Goal: Task Accomplishment & Management: Manage account settings

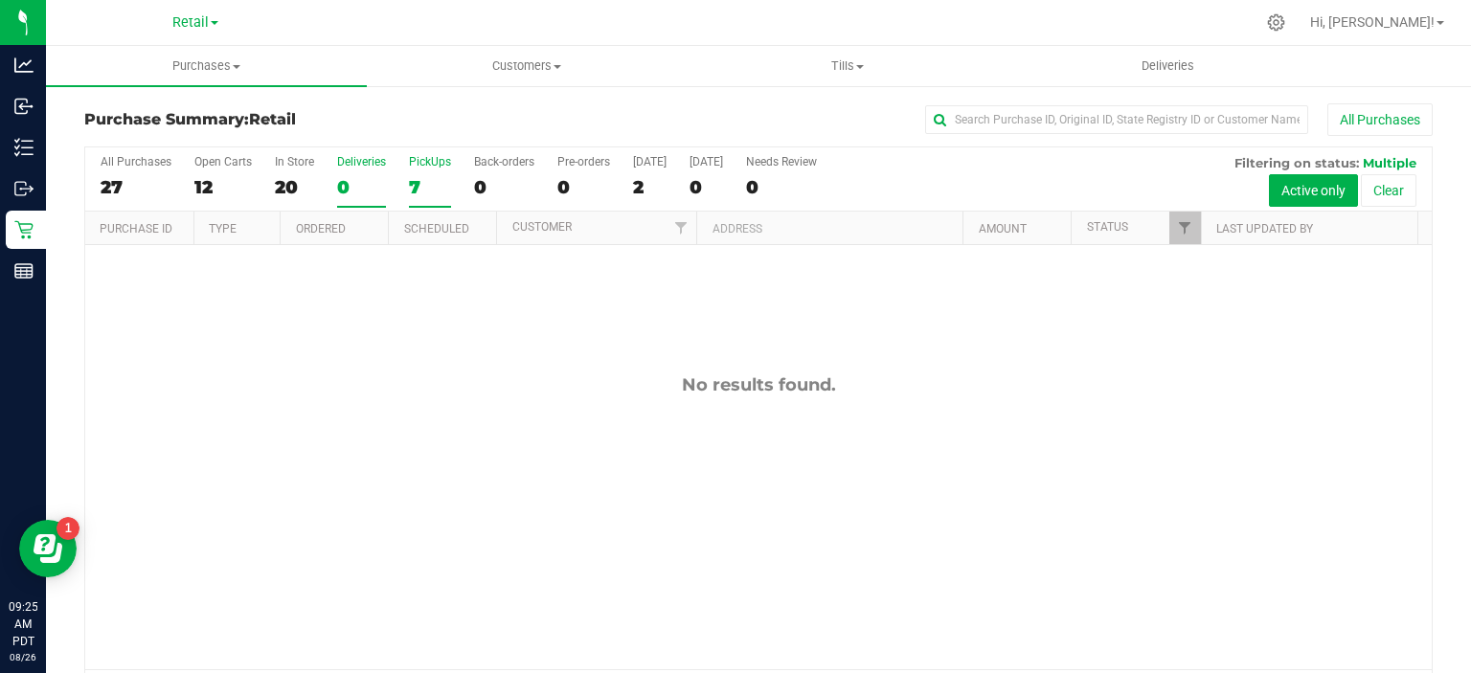
click at [429, 189] on div "7" at bounding box center [430, 187] width 42 height 22
click at [0, 0] on input "PickUps 7" at bounding box center [0, 0] width 0 height 0
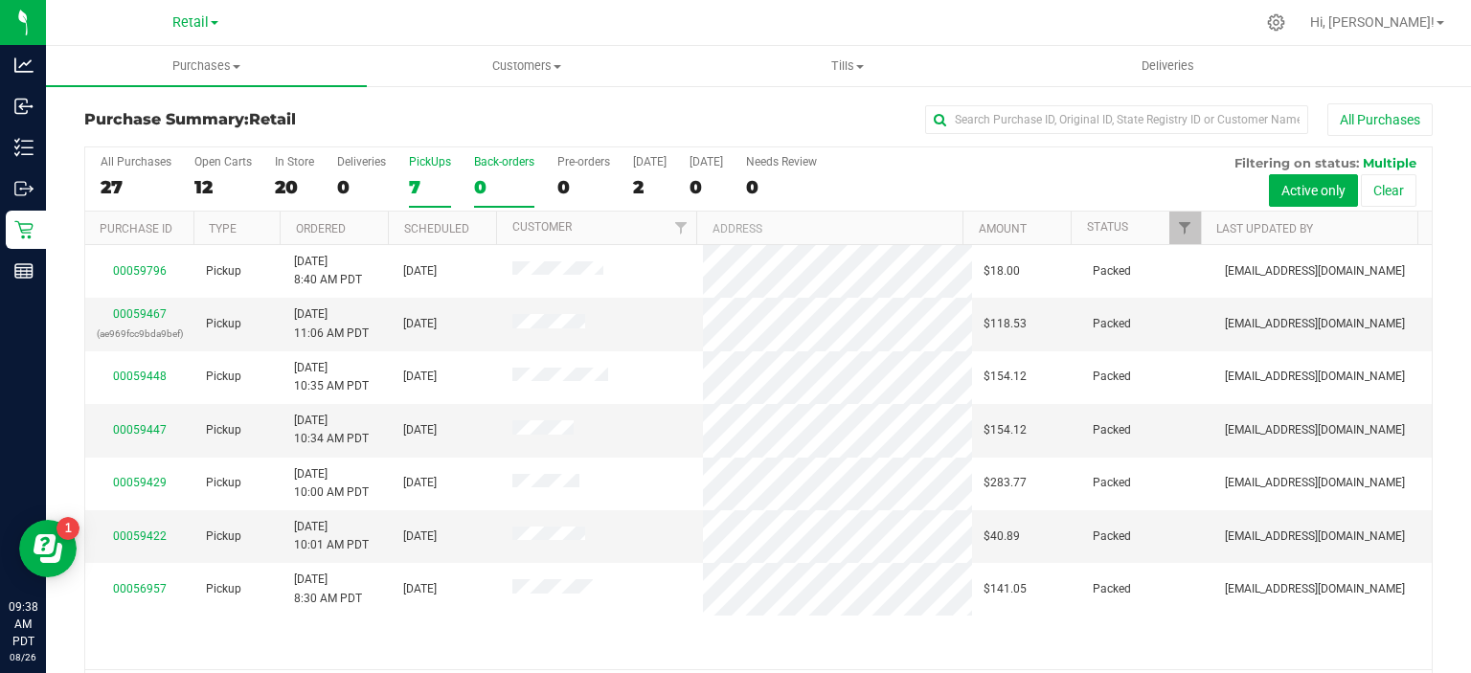
click at [480, 184] on div "0" at bounding box center [504, 187] width 60 height 22
click at [0, 0] on input "Back-orders 0" at bounding box center [0, 0] width 0 height 0
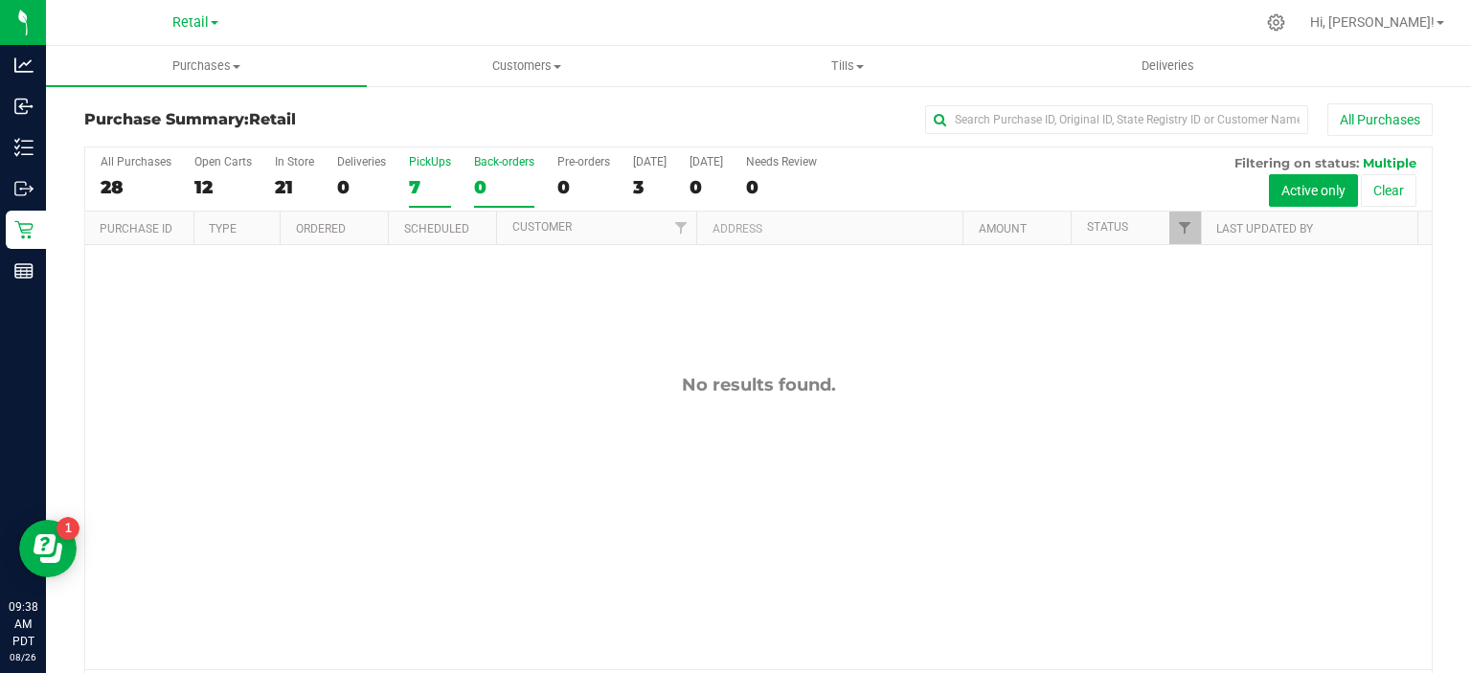
click at [416, 172] on label "PickUps 7" at bounding box center [430, 181] width 42 height 53
click at [0, 0] on input "PickUps 7" at bounding box center [0, 0] width 0 height 0
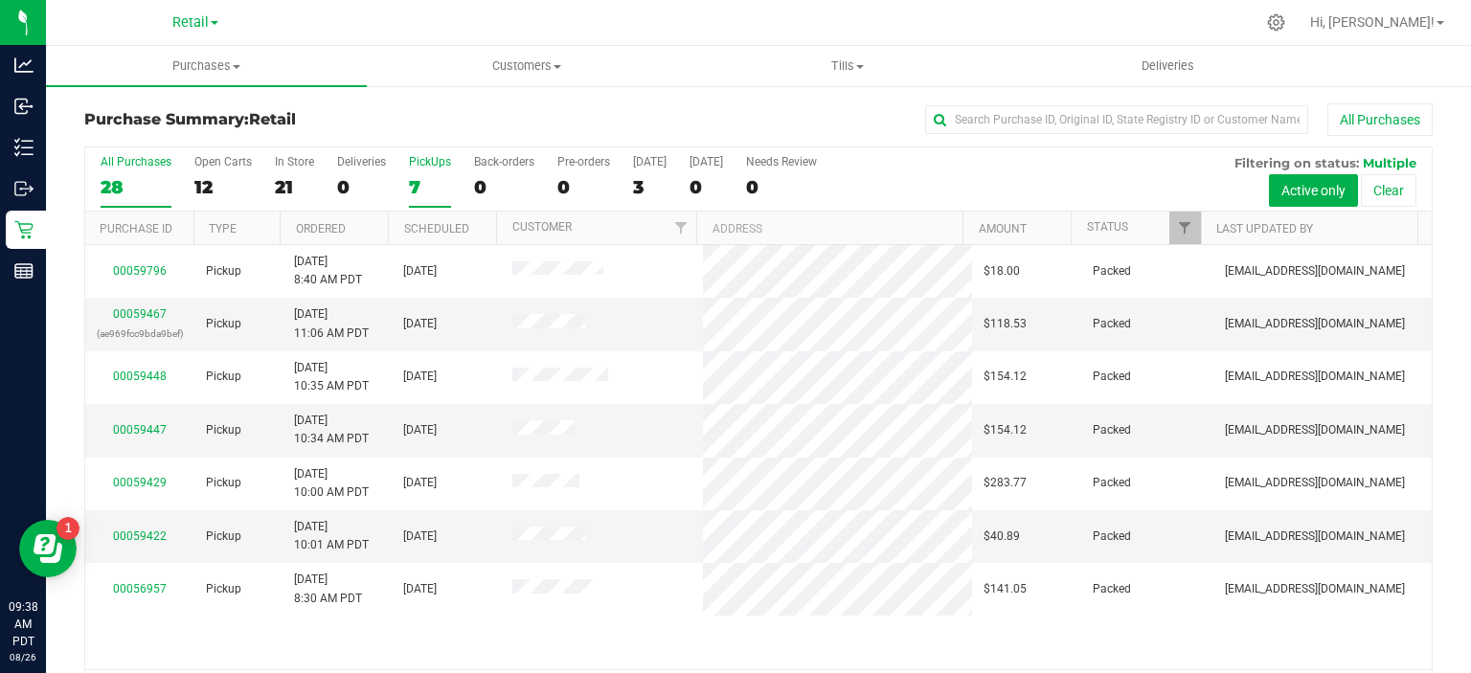
click at [110, 176] on div "28" at bounding box center [136, 187] width 71 height 22
click at [0, 0] on input "All Purchases 28" at bounding box center [0, 0] width 0 height 0
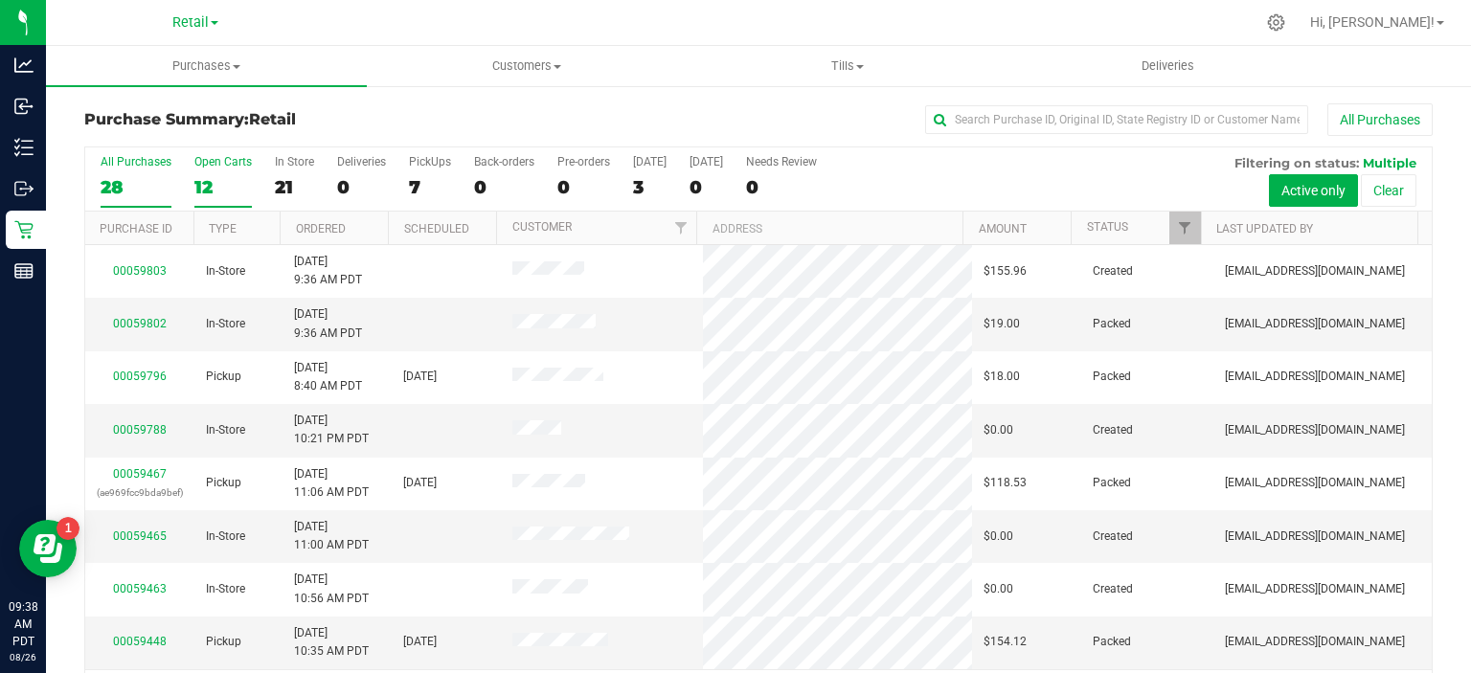
click at [211, 176] on div "12" at bounding box center [222, 187] width 57 height 22
click at [0, 0] on input "Open Carts 12" at bounding box center [0, 0] width 0 height 0
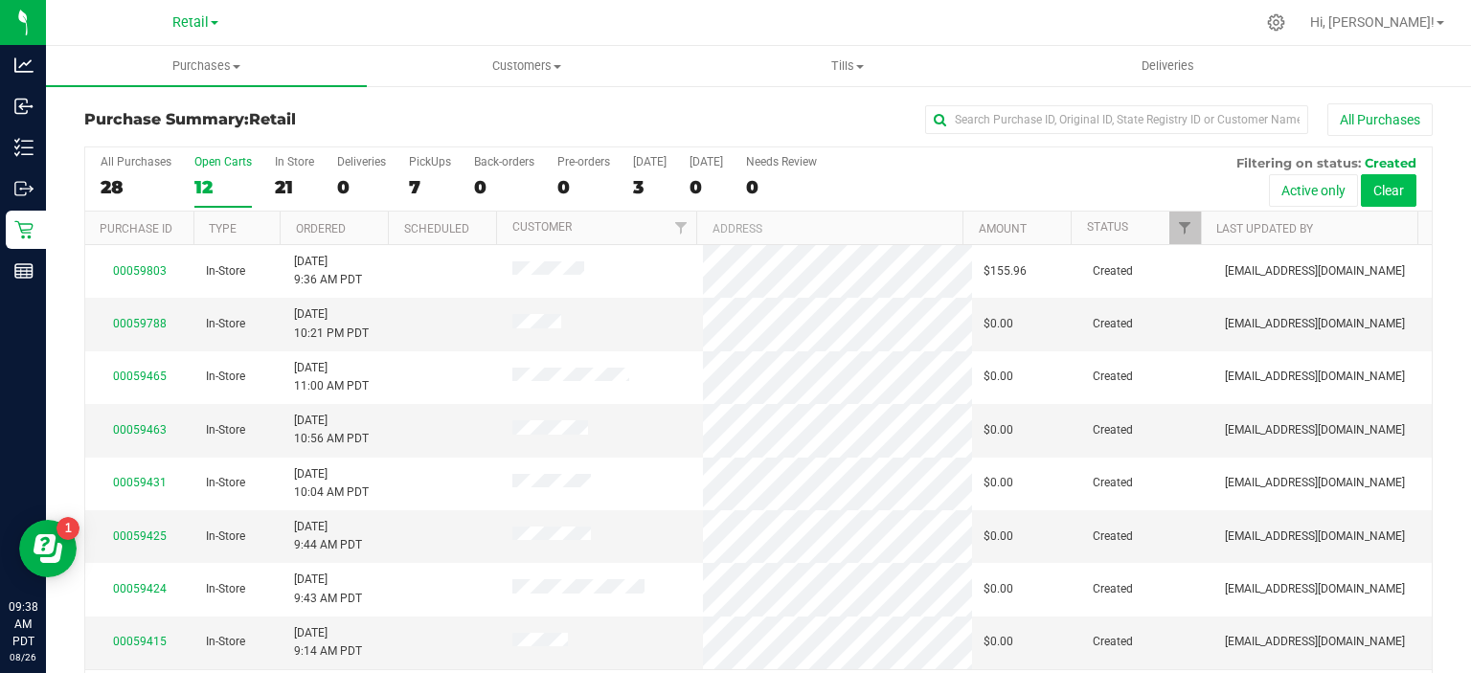
click at [1380, 199] on button "Clear" at bounding box center [1389, 190] width 56 height 33
click at [1311, 190] on button "Active only" at bounding box center [1313, 190] width 89 height 33
click at [284, 172] on label "In Store 12" at bounding box center [294, 181] width 39 height 53
click at [0, 0] on input "In Store 12" at bounding box center [0, 0] width 0 height 0
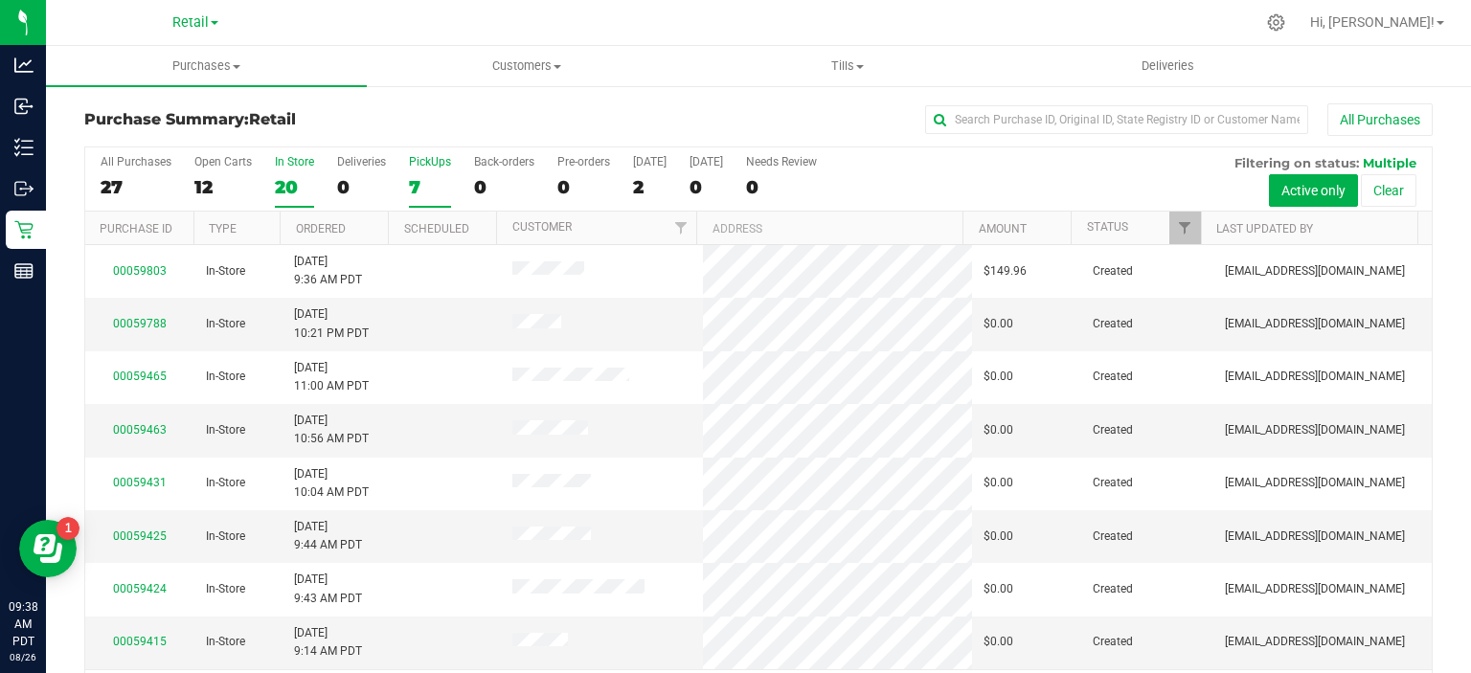
click at [418, 186] on div "7" at bounding box center [430, 187] width 42 height 22
click at [0, 0] on input "PickUps 7" at bounding box center [0, 0] width 0 height 0
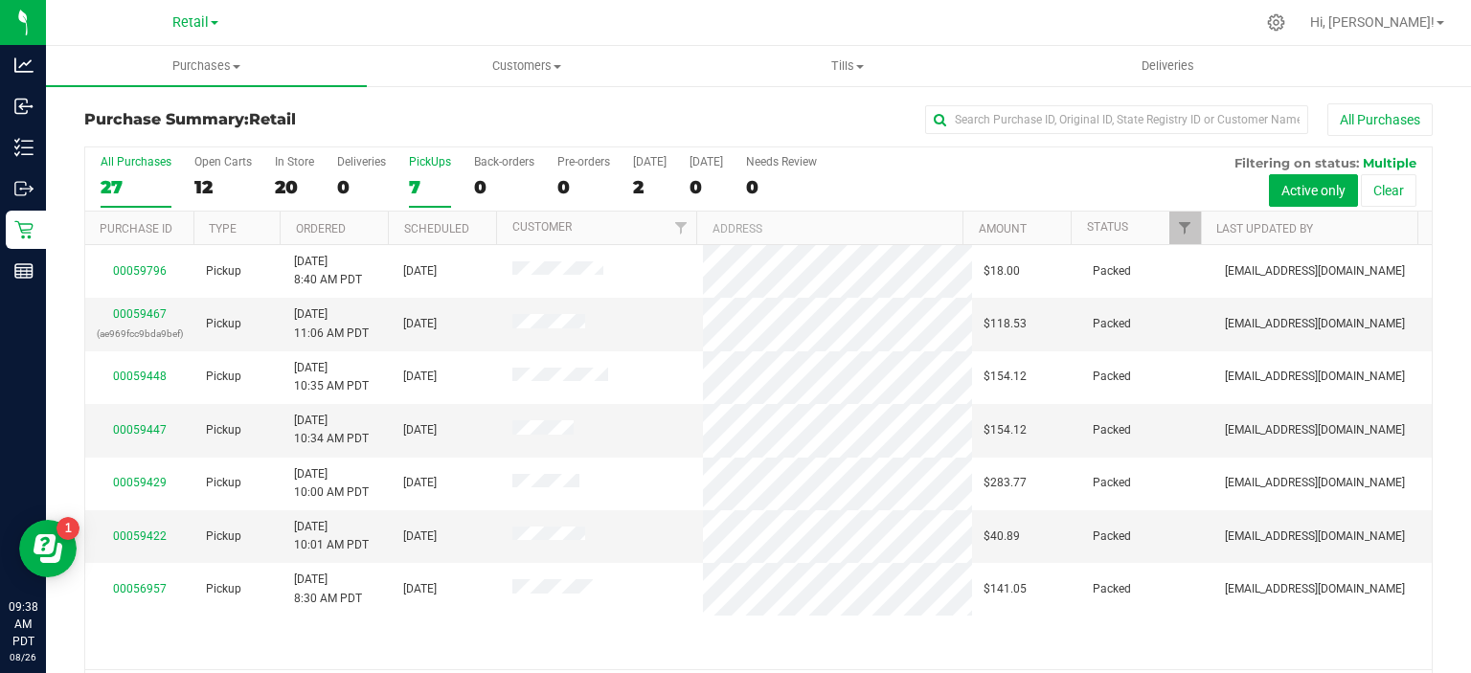
click at [126, 176] on div "27" at bounding box center [136, 187] width 71 height 22
click at [0, 0] on input "All Purchases 27" at bounding box center [0, 0] width 0 height 0
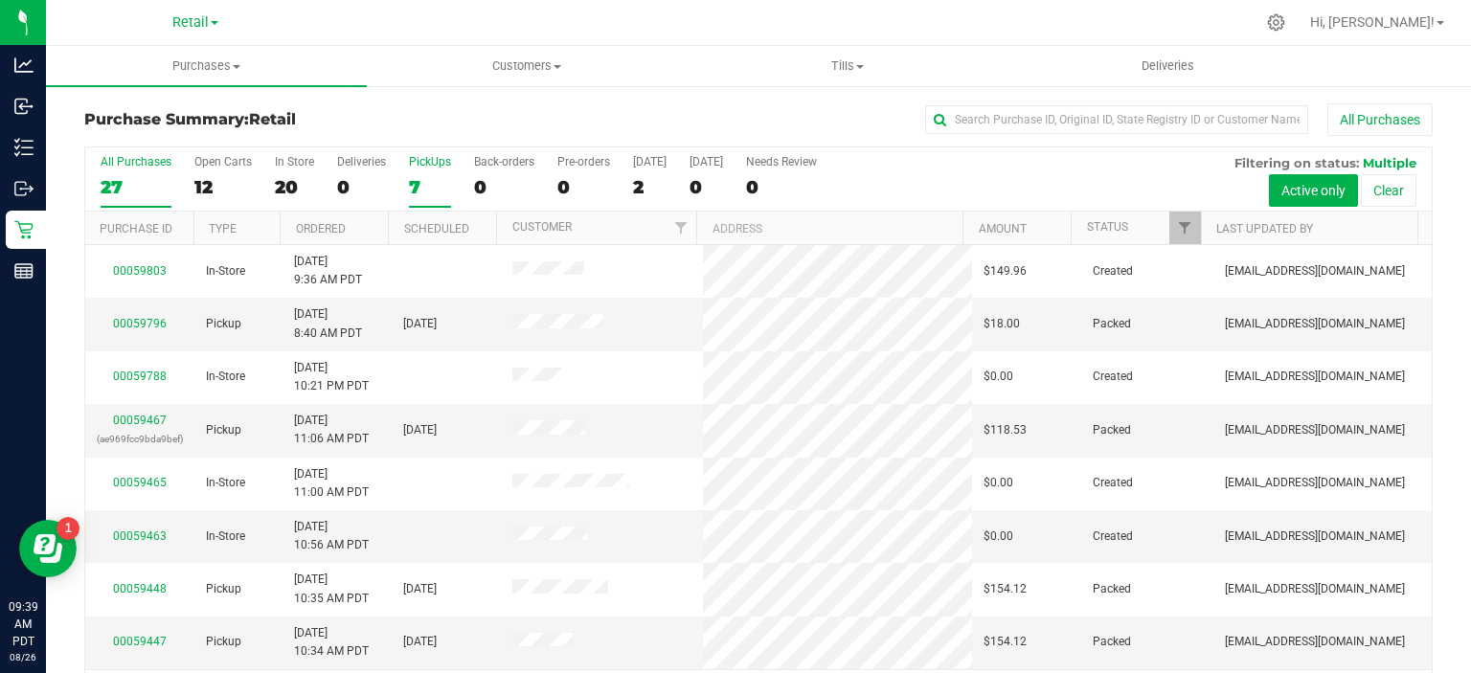
click at [416, 179] on div "7" at bounding box center [430, 187] width 42 height 22
click at [0, 0] on input "PickUps 7" at bounding box center [0, 0] width 0 height 0
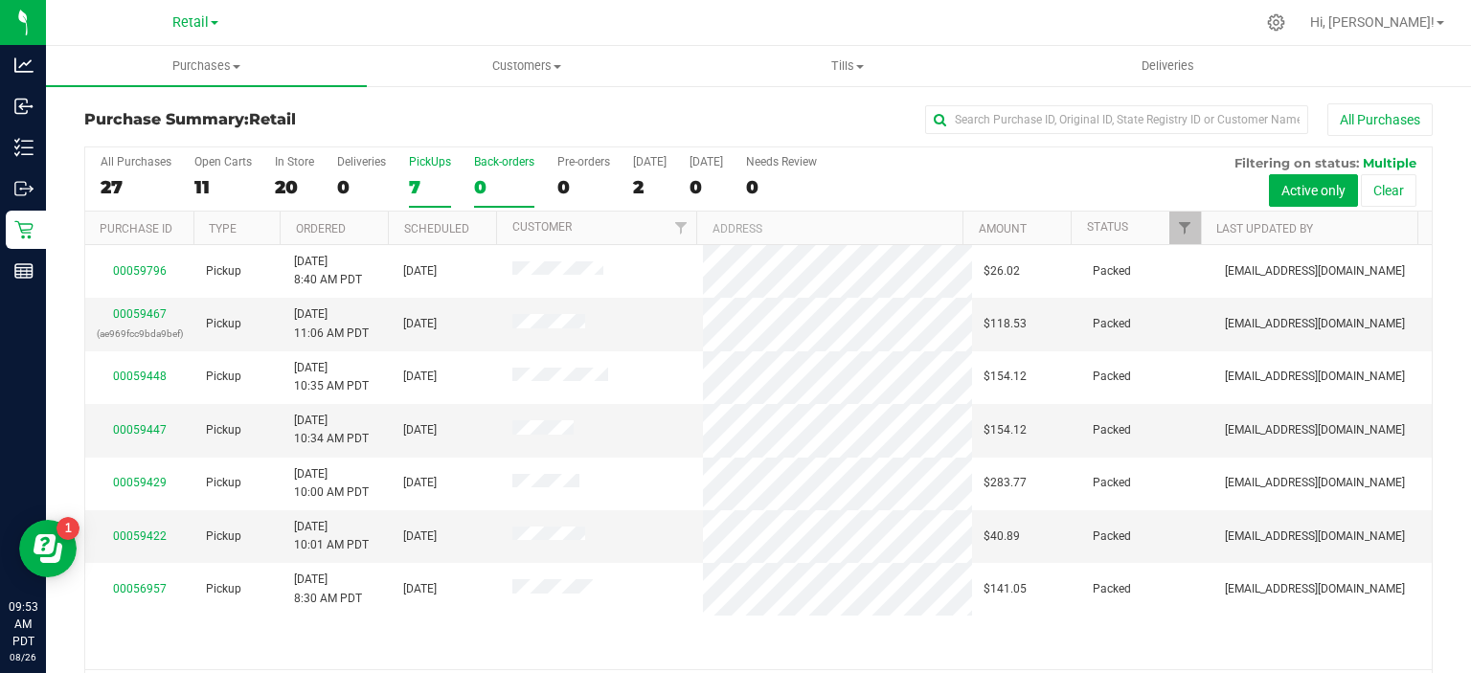
click at [479, 180] on div "0" at bounding box center [504, 187] width 60 height 22
click at [0, 0] on input "Back-orders 0" at bounding box center [0, 0] width 0 height 0
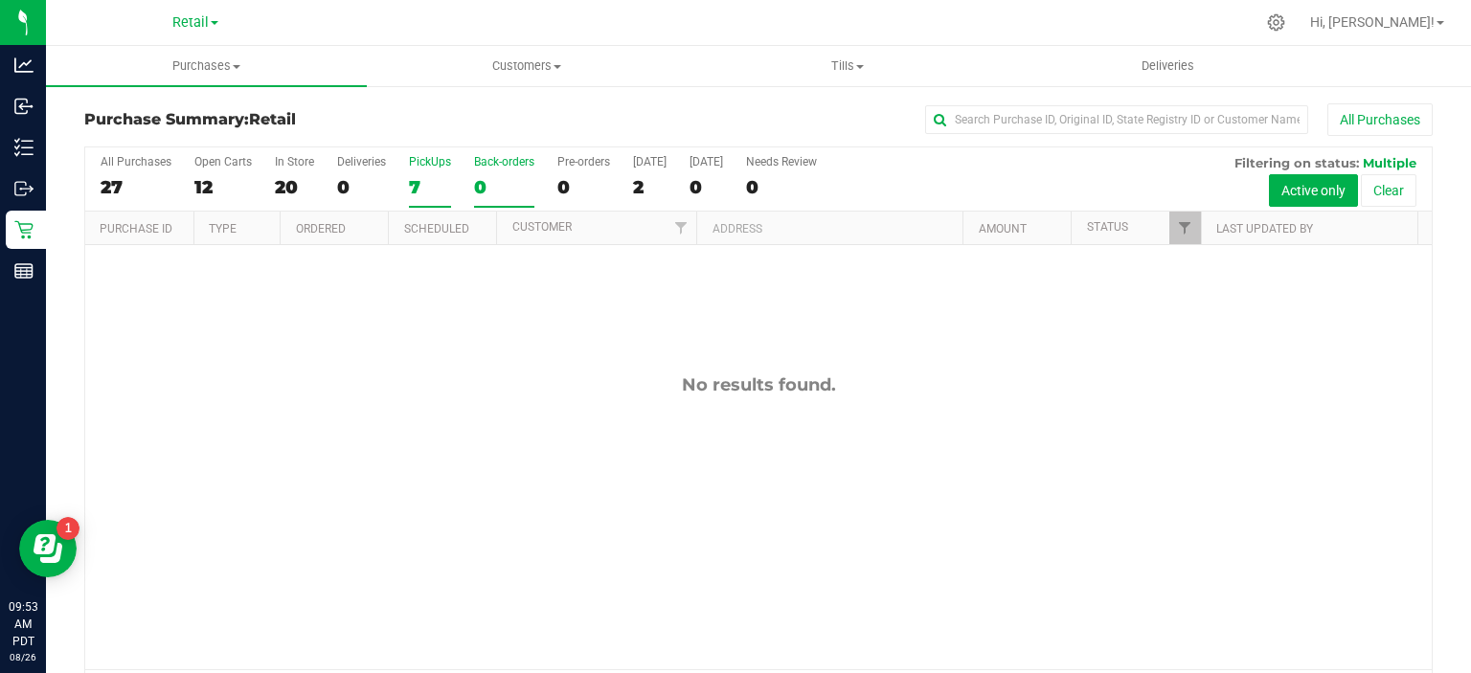
click at [424, 191] on div "7" at bounding box center [430, 187] width 42 height 22
click at [0, 0] on input "PickUps 7" at bounding box center [0, 0] width 0 height 0
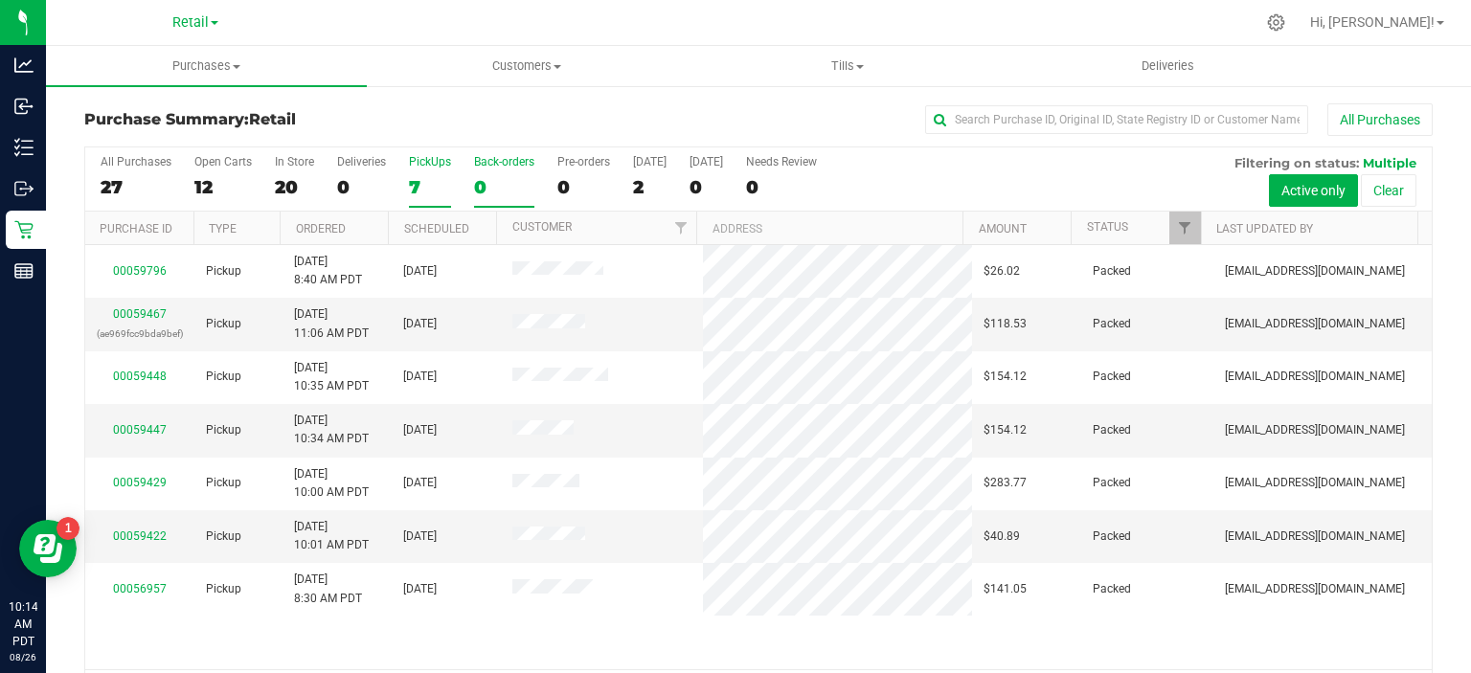
click at [495, 182] on div "0" at bounding box center [504, 187] width 60 height 22
click at [0, 0] on input "Back-orders 0" at bounding box center [0, 0] width 0 height 0
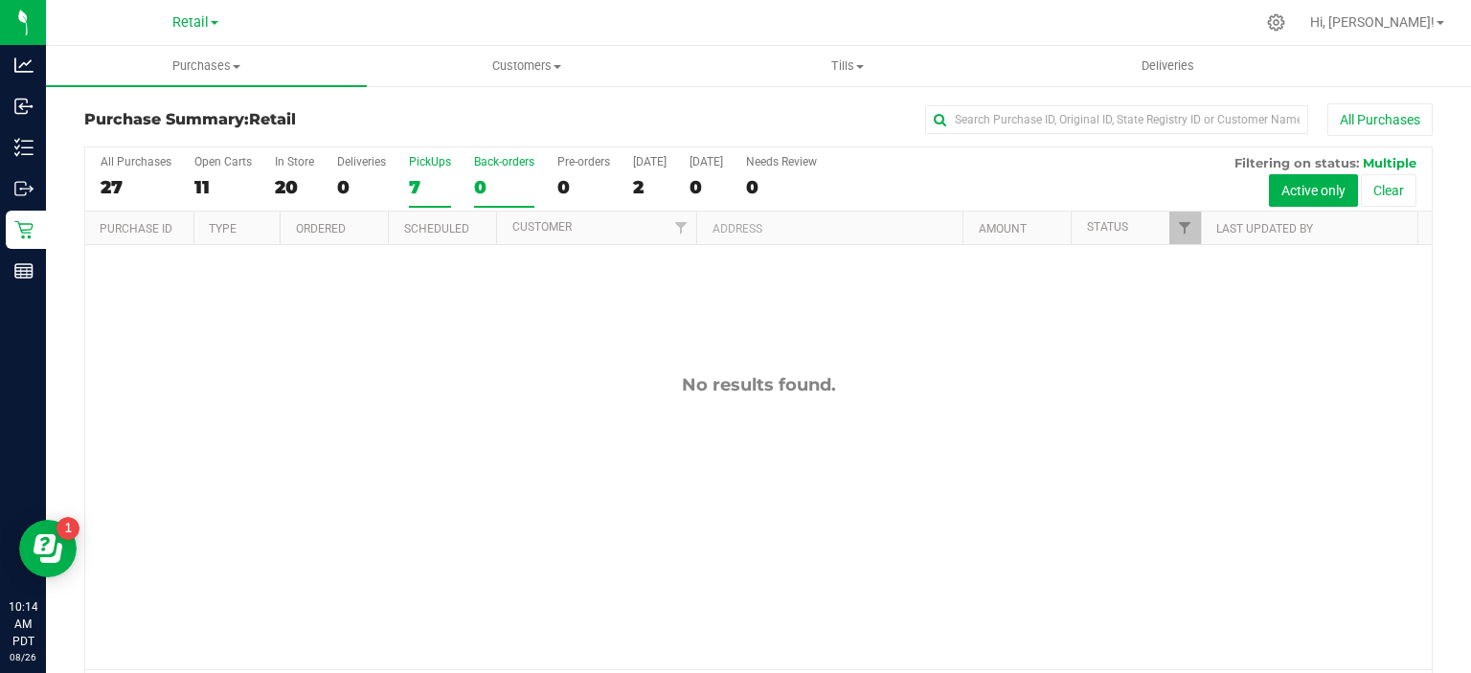
click at [418, 195] on div "7" at bounding box center [430, 187] width 42 height 22
click at [0, 0] on input "PickUps 7" at bounding box center [0, 0] width 0 height 0
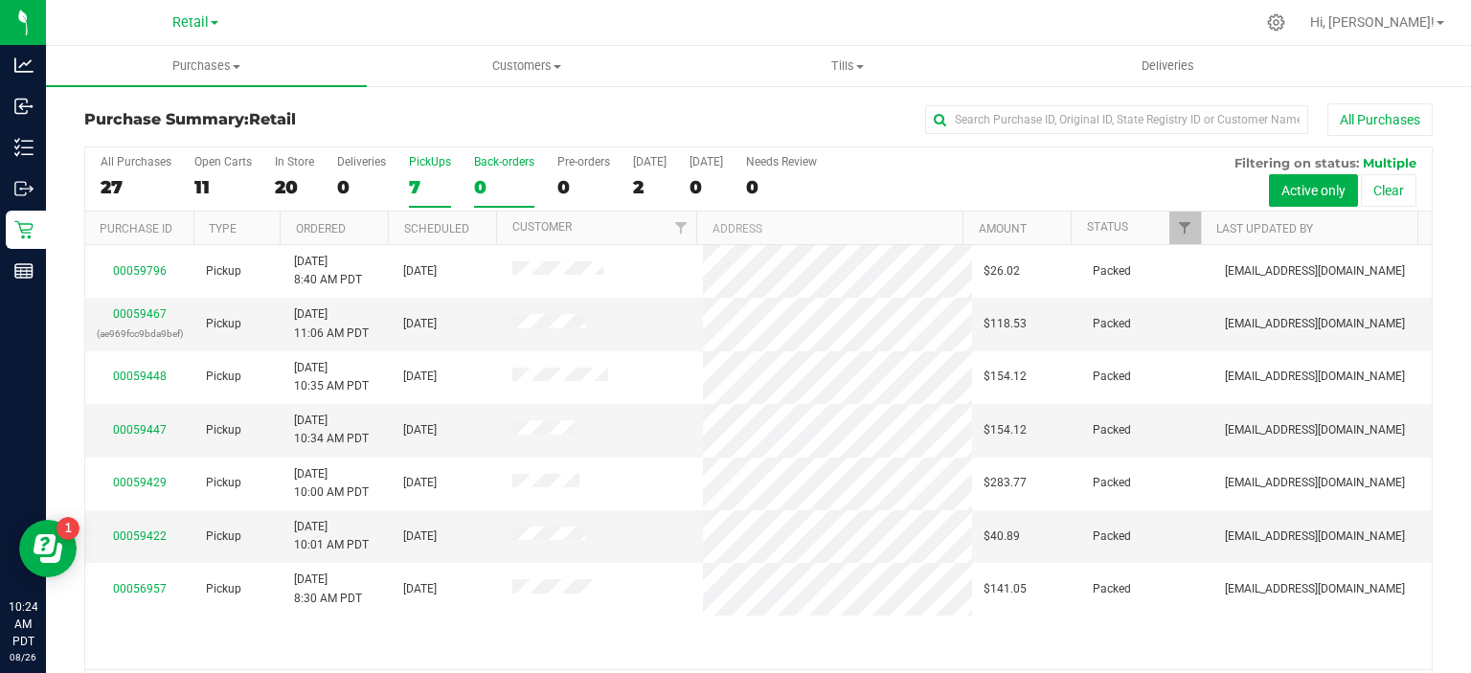
click at [489, 176] on div "0" at bounding box center [504, 187] width 60 height 22
click at [0, 0] on input "Back-orders 0" at bounding box center [0, 0] width 0 height 0
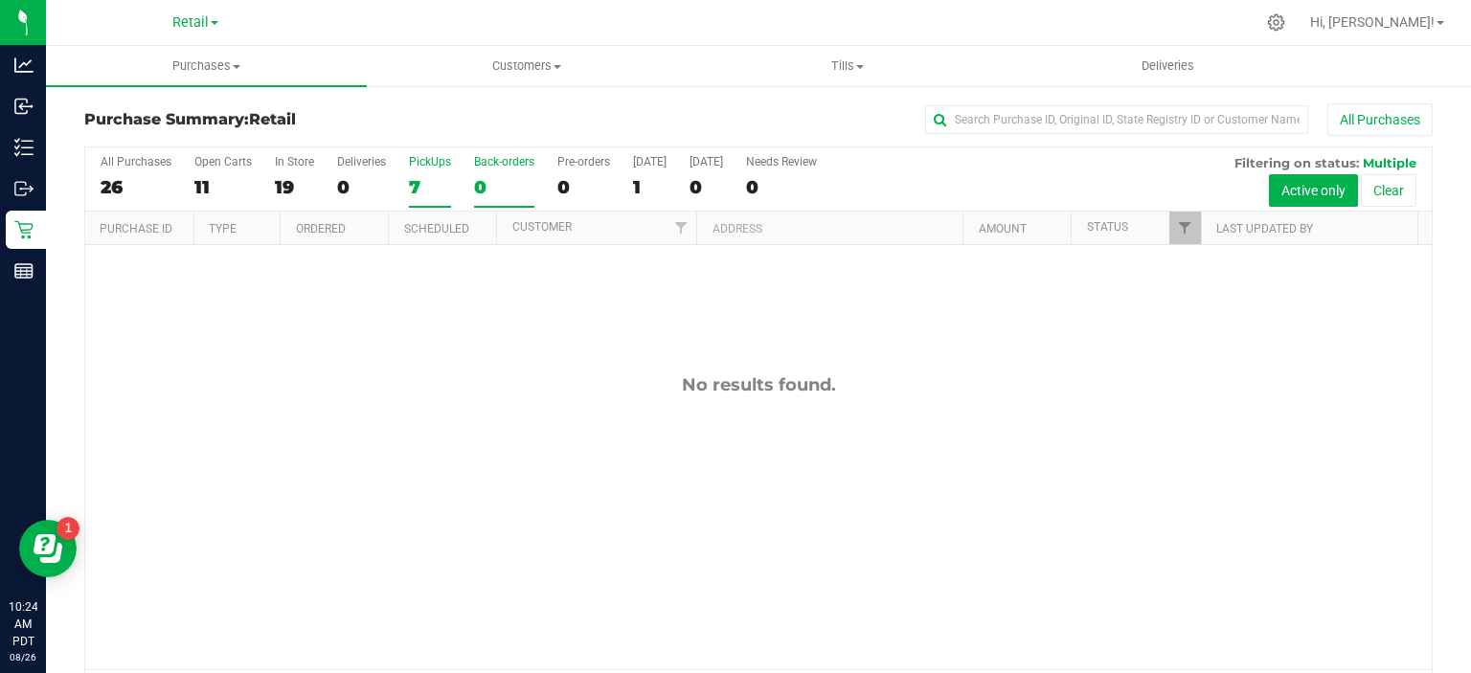
click at [420, 182] on div "7" at bounding box center [430, 187] width 42 height 22
click at [0, 0] on input "PickUps 7" at bounding box center [0, 0] width 0 height 0
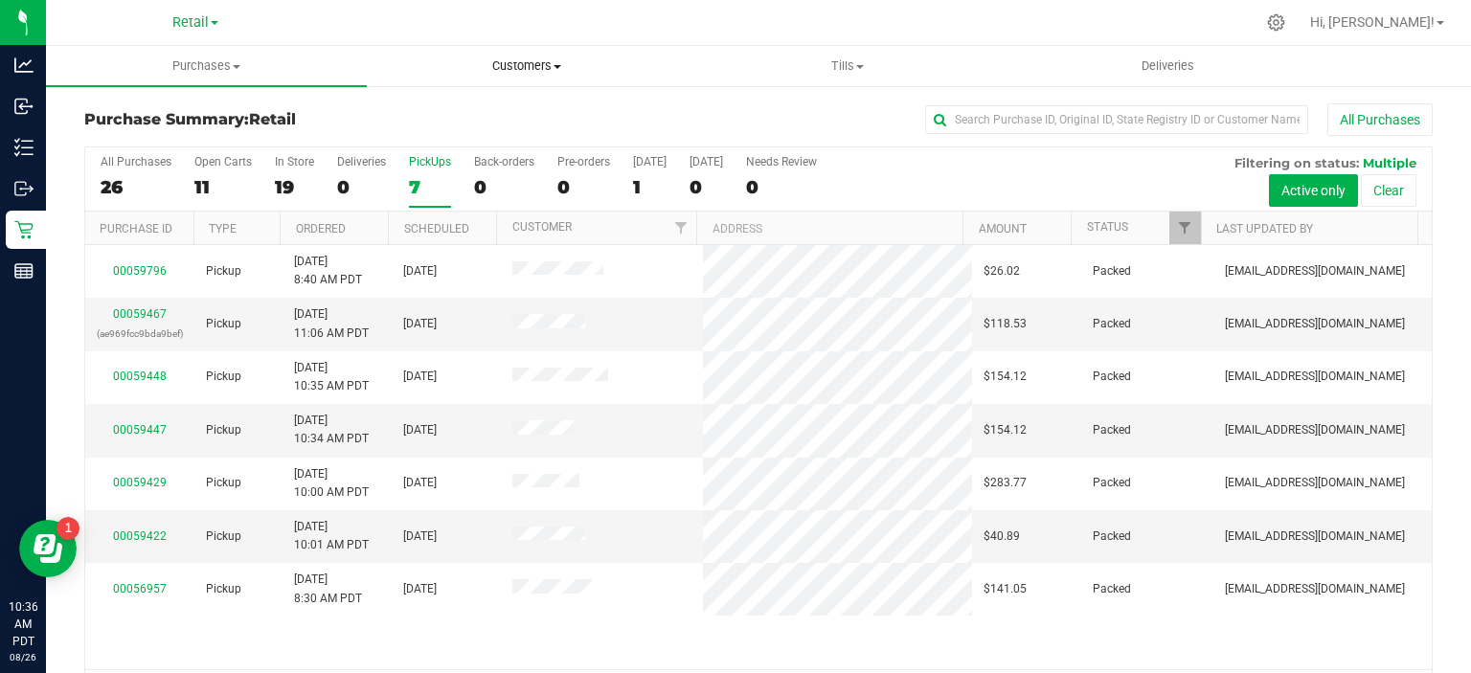
click at [555, 71] on span "Customers" at bounding box center [527, 65] width 319 height 17
click at [460, 107] on span "All customers" at bounding box center [436, 115] width 138 height 16
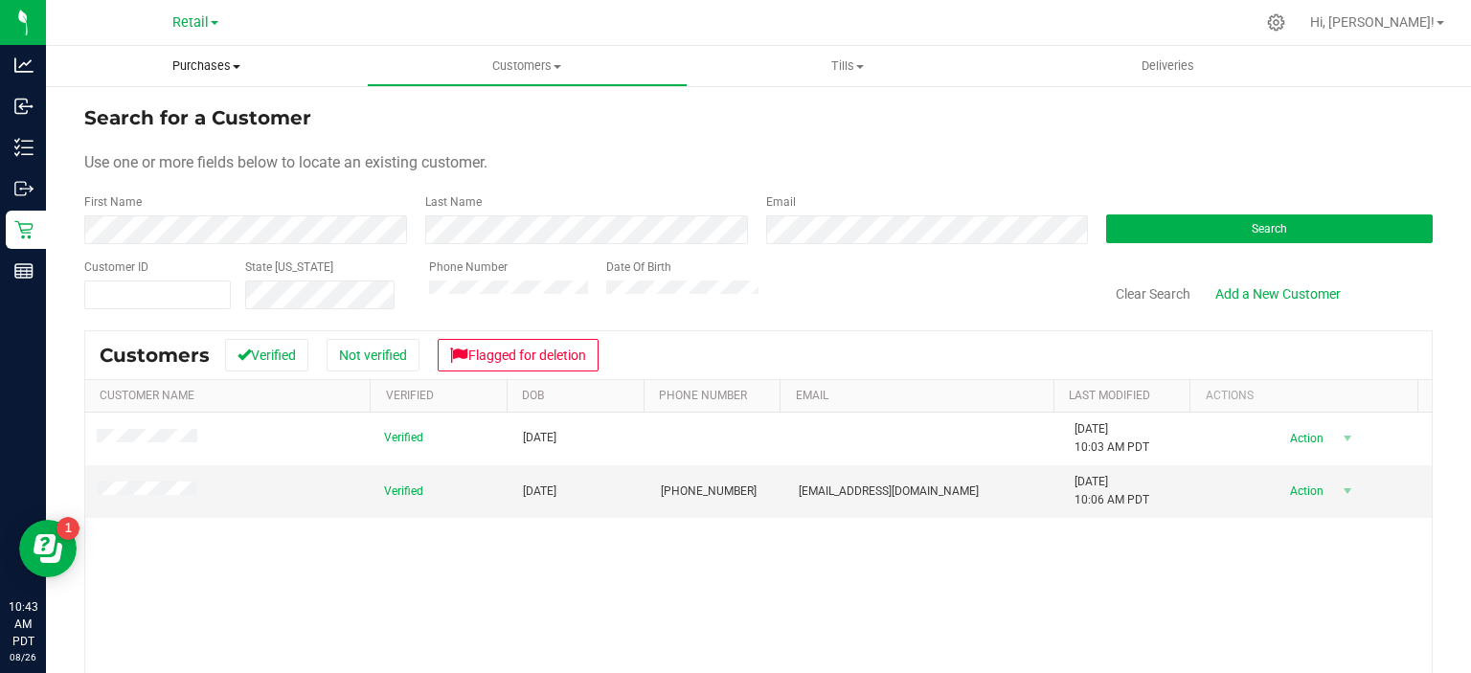
click at [228, 60] on span "Purchases" at bounding box center [206, 65] width 321 height 17
click at [185, 115] on span "Summary of purchases" at bounding box center [144, 115] width 196 height 16
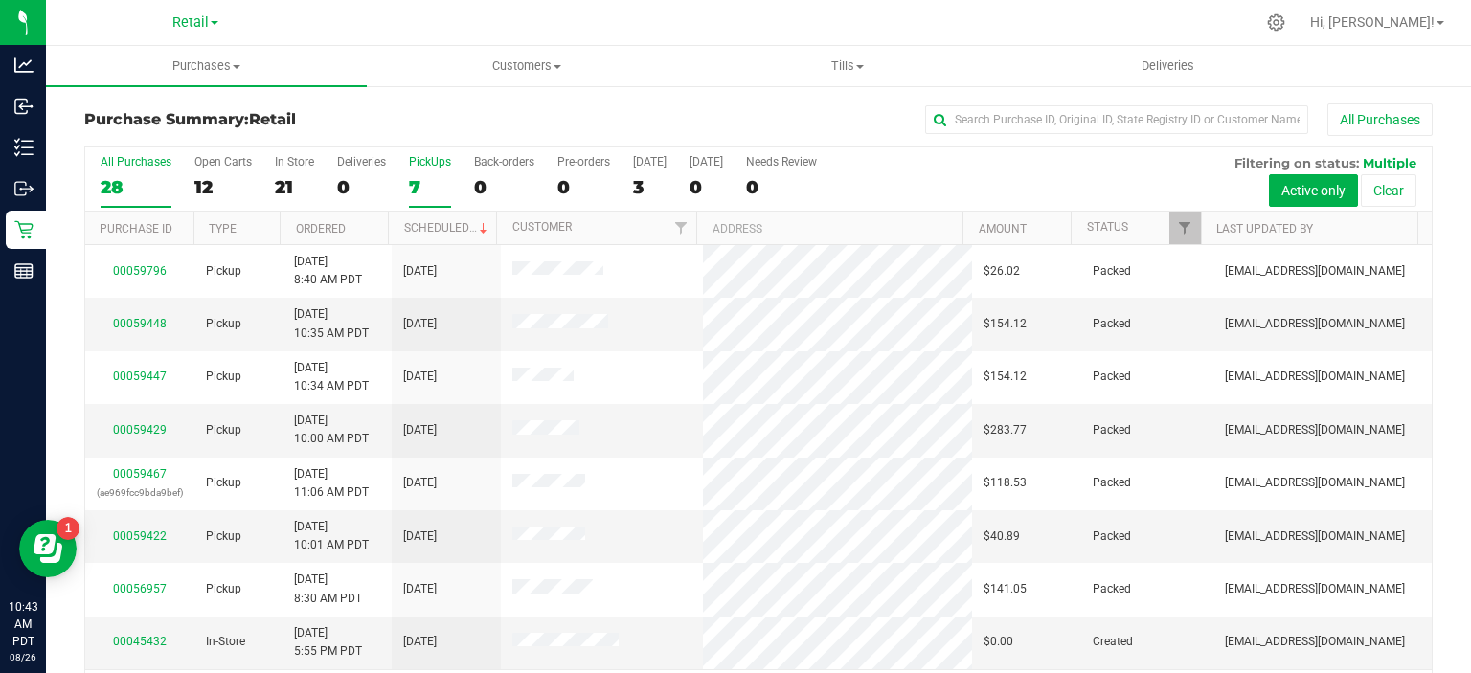
click at [414, 176] on div "7" at bounding box center [430, 187] width 42 height 22
click at [0, 0] on input "PickUps 7" at bounding box center [0, 0] width 0 height 0
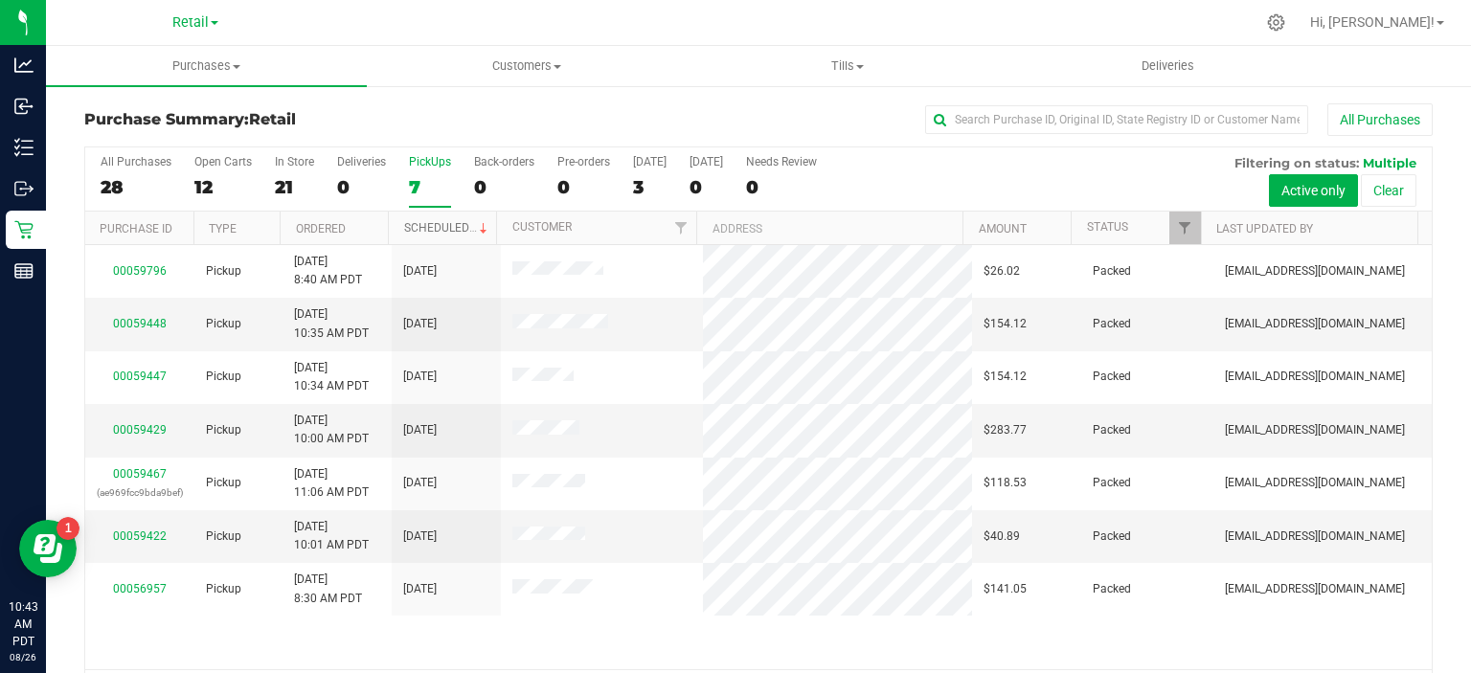
click at [452, 225] on link "Scheduled" at bounding box center [447, 227] width 87 height 13
click at [498, 174] on label "Back-orders 0" at bounding box center [504, 181] width 60 height 53
click at [0, 0] on input "Back-orders 0" at bounding box center [0, 0] width 0 height 0
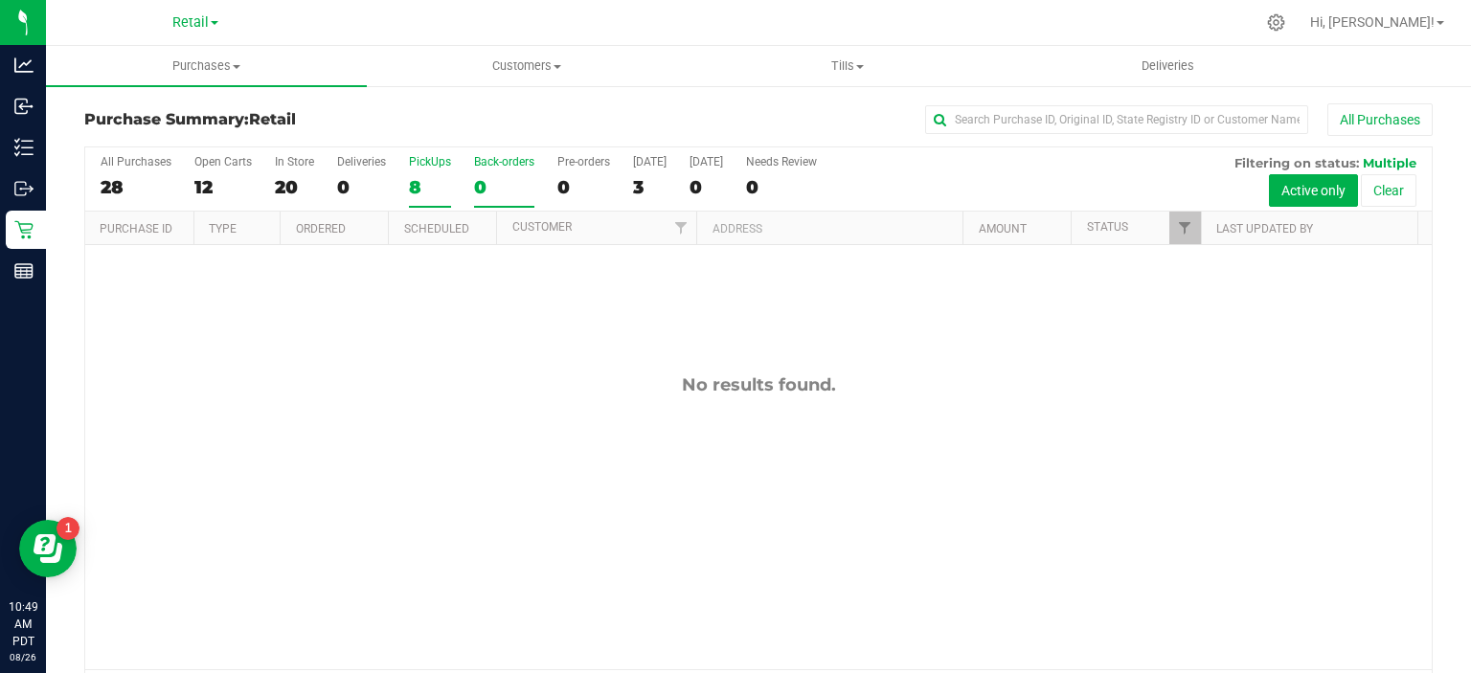
click at [420, 187] on div "8" at bounding box center [430, 187] width 42 height 22
click at [0, 0] on input "PickUps 8" at bounding box center [0, 0] width 0 height 0
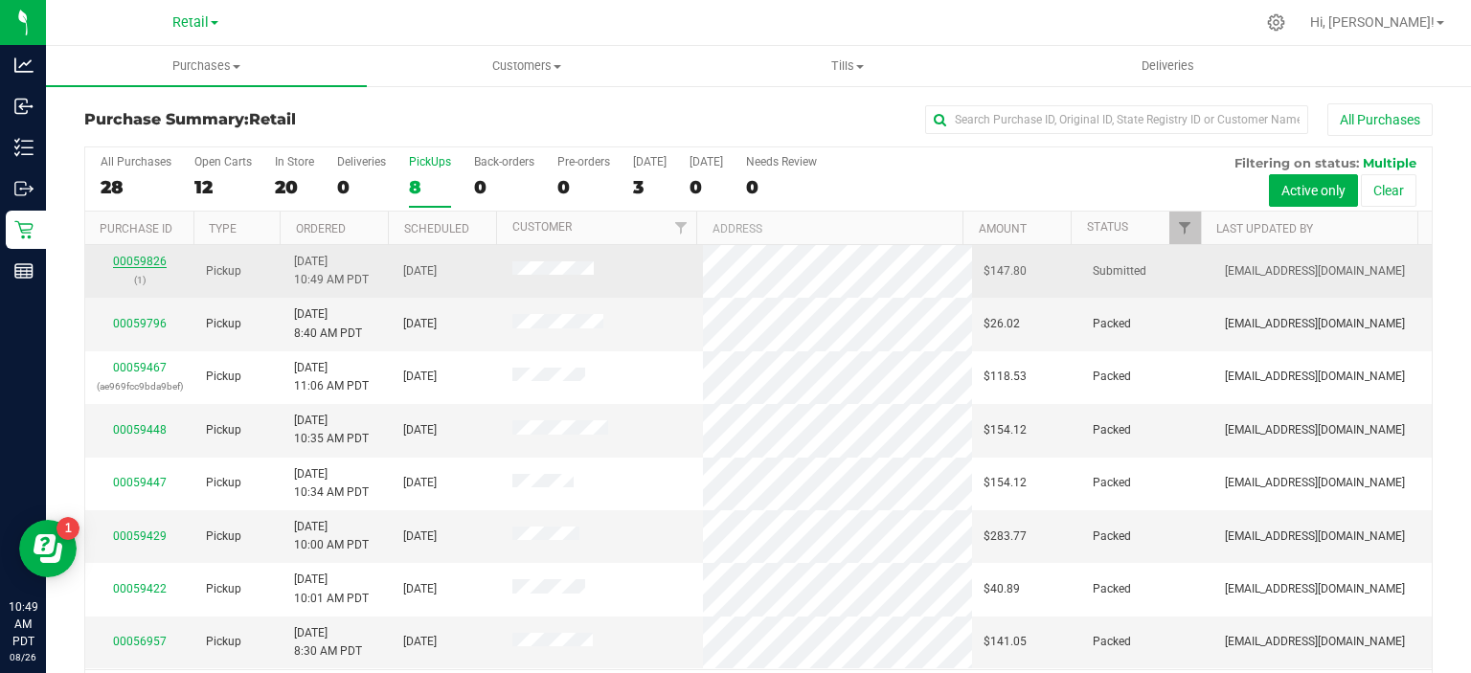
click at [142, 260] on link "00059826" at bounding box center [140, 261] width 54 height 13
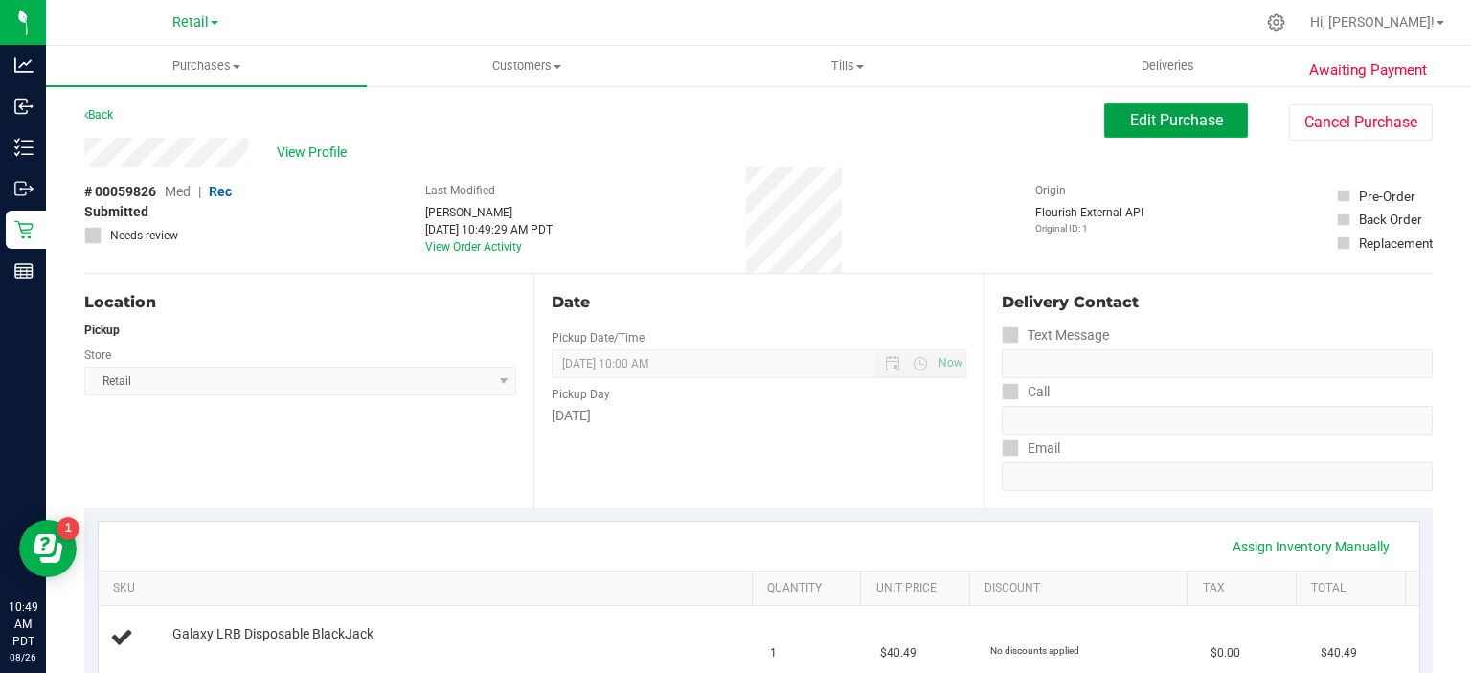
click at [1162, 122] on span "Edit Purchase" at bounding box center [1176, 120] width 93 height 18
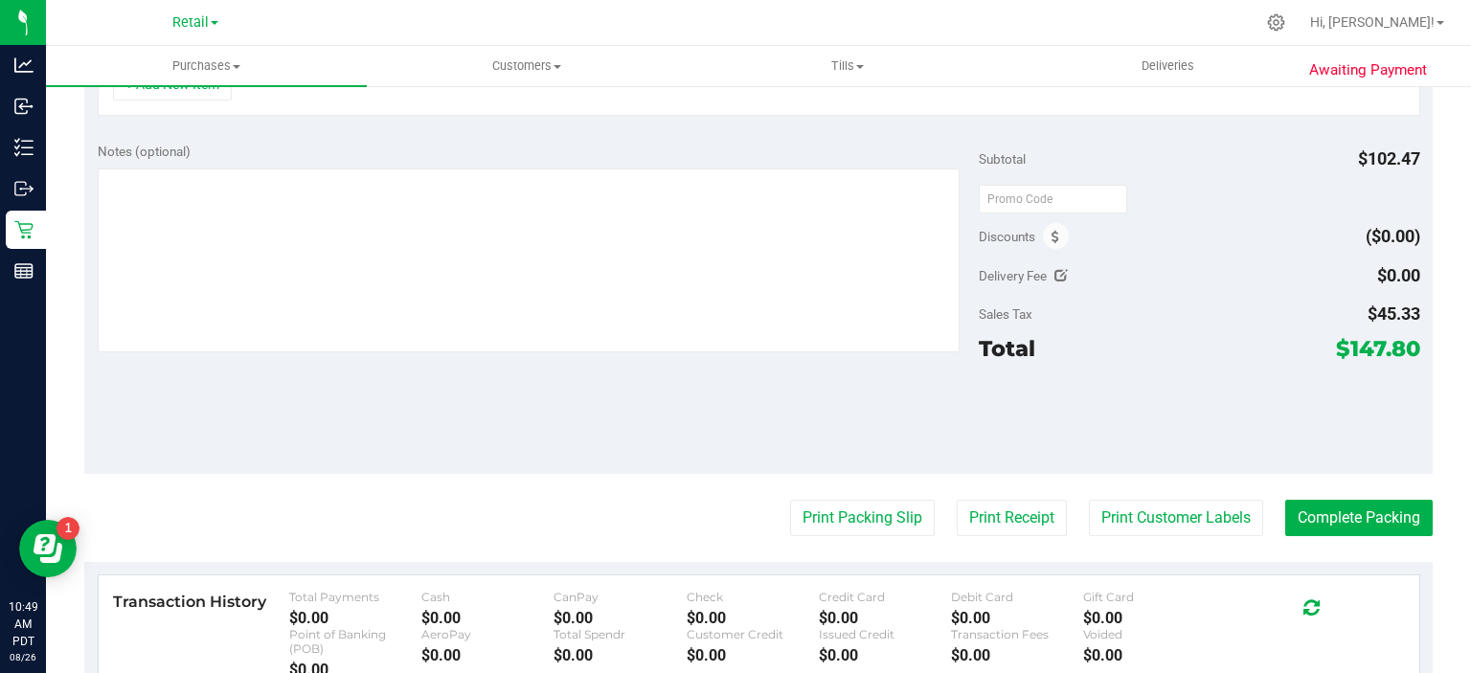
scroll to position [679, 0]
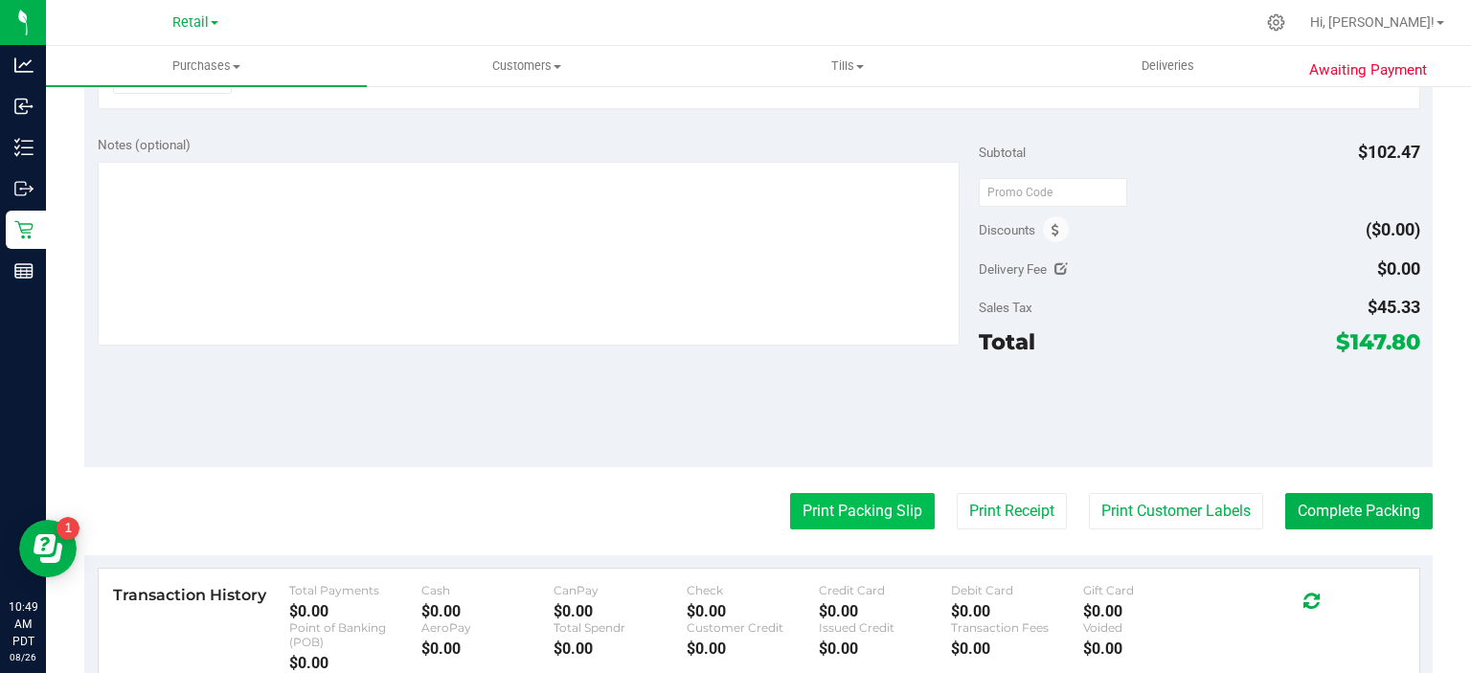
click at [861, 500] on button "Print Packing Slip" at bounding box center [862, 511] width 145 height 36
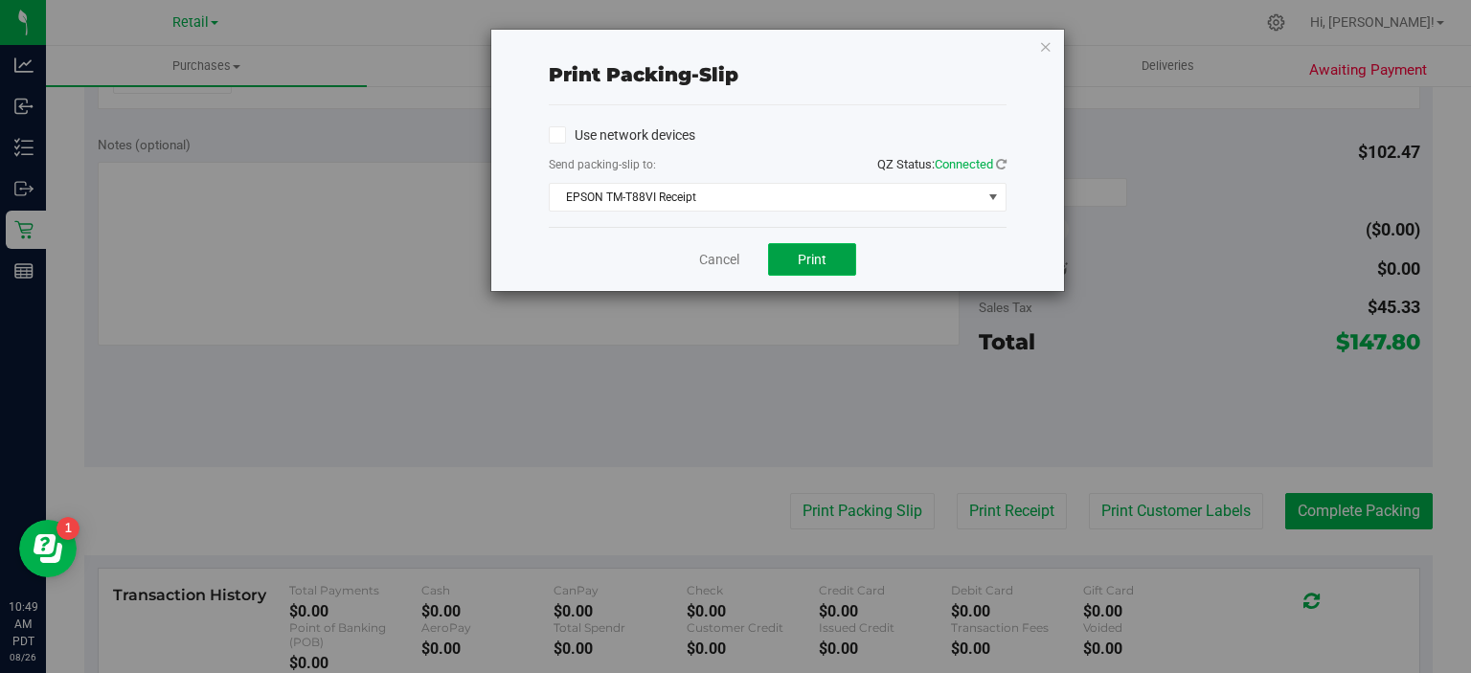
click at [814, 264] on span "Print" at bounding box center [812, 259] width 29 height 15
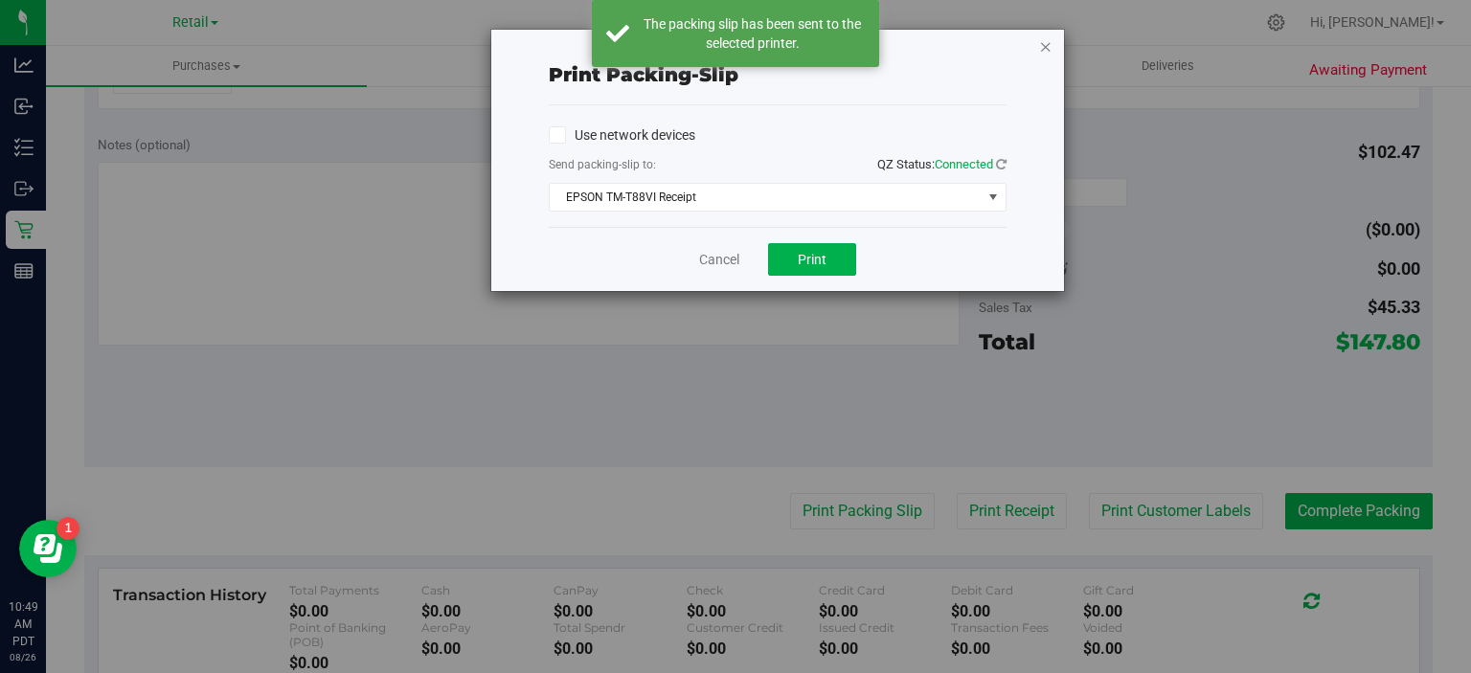
click at [1046, 43] on icon "button" at bounding box center [1045, 45] width 13 height 23
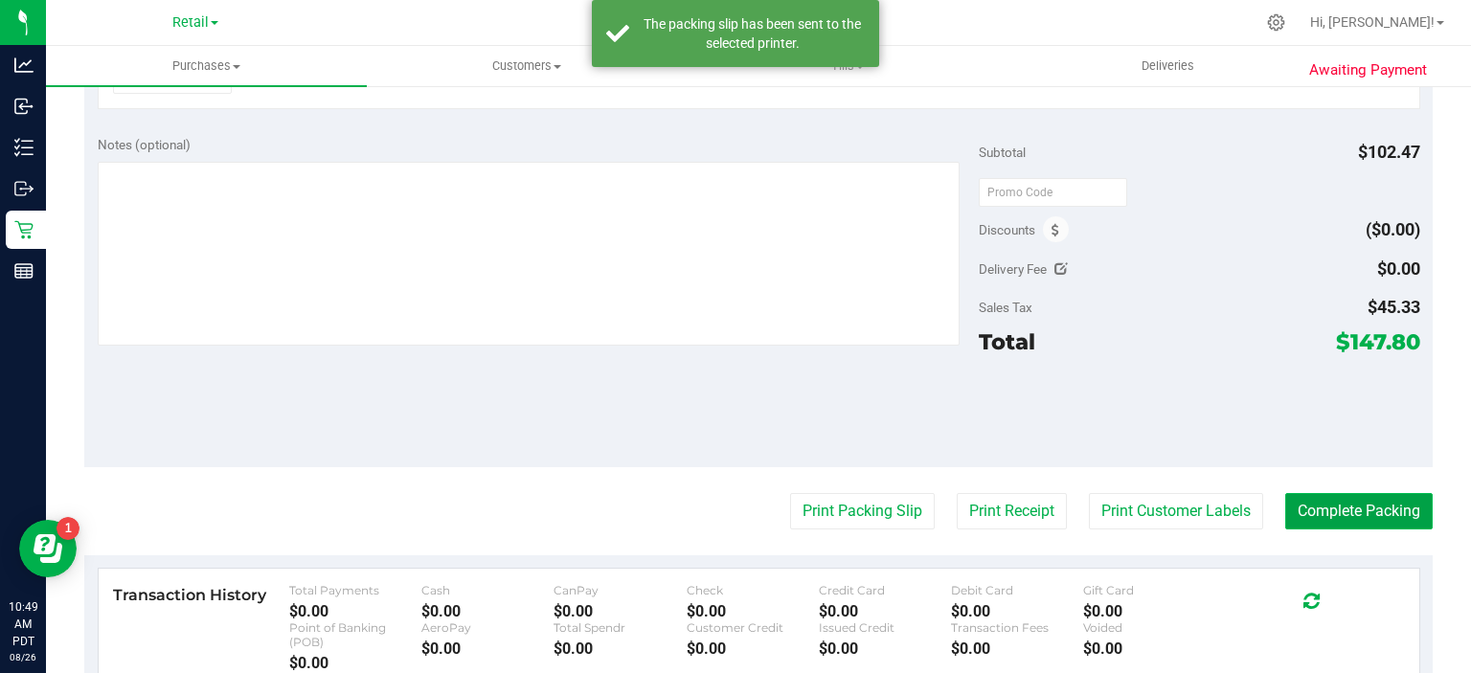
click at [1369, 498] on button "Complete Packing" at bounding box center [1358, 511] width 147 height 36
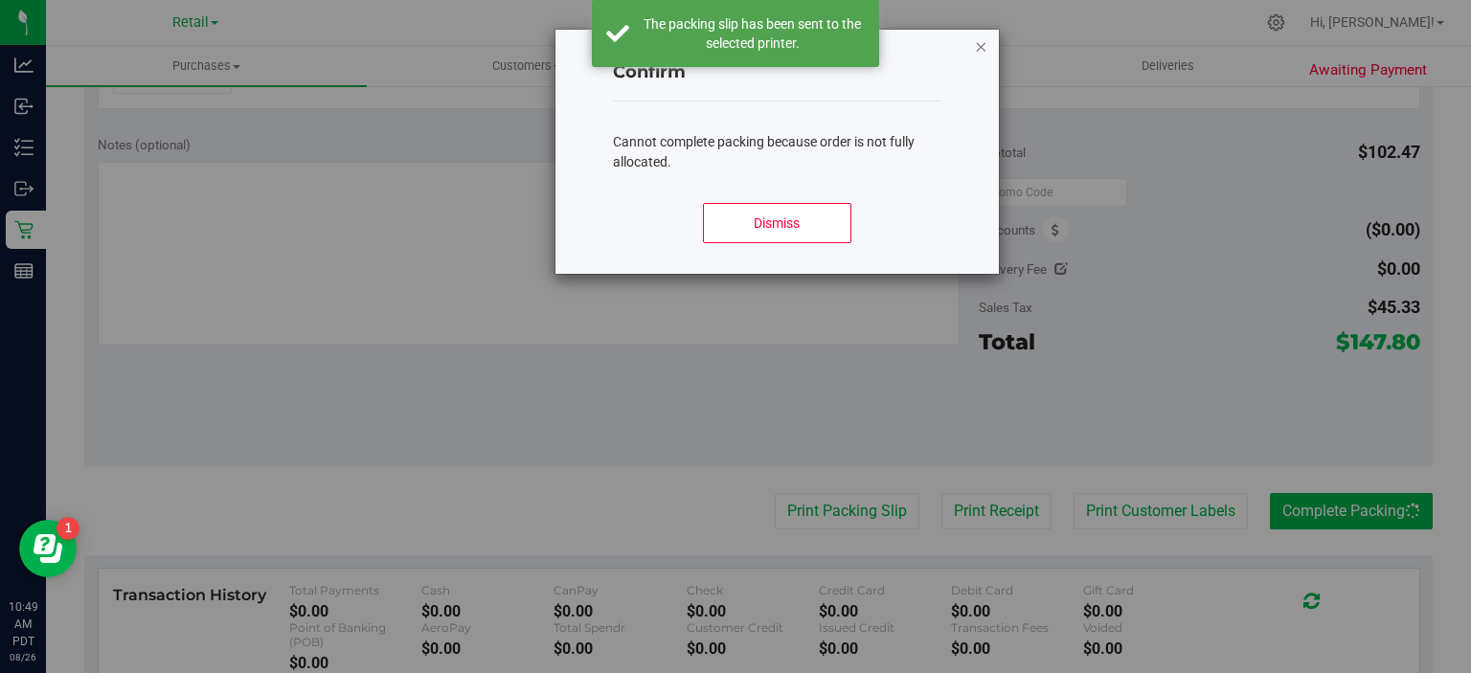
click at [984, 34] on icon "Close modal" at bounding box center [981, 45] width 13 height 23
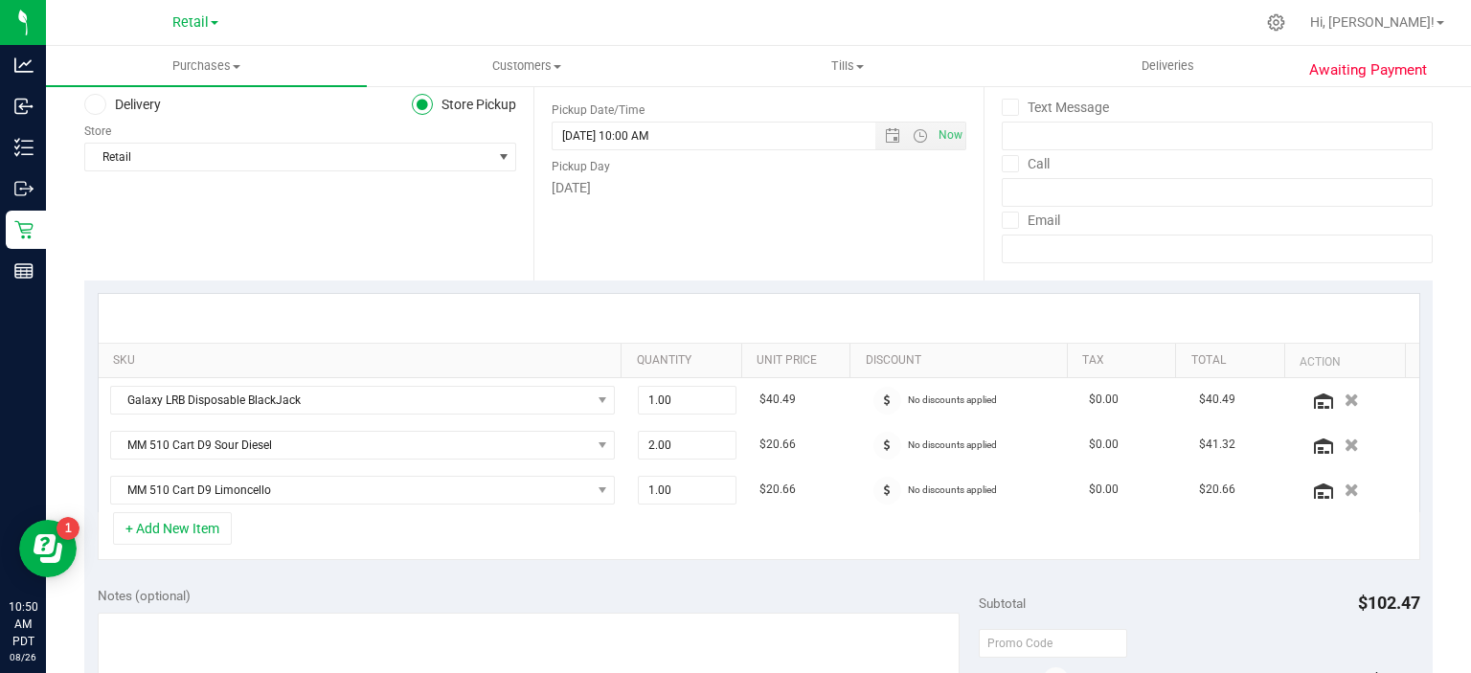
scroll to position [0, 0]
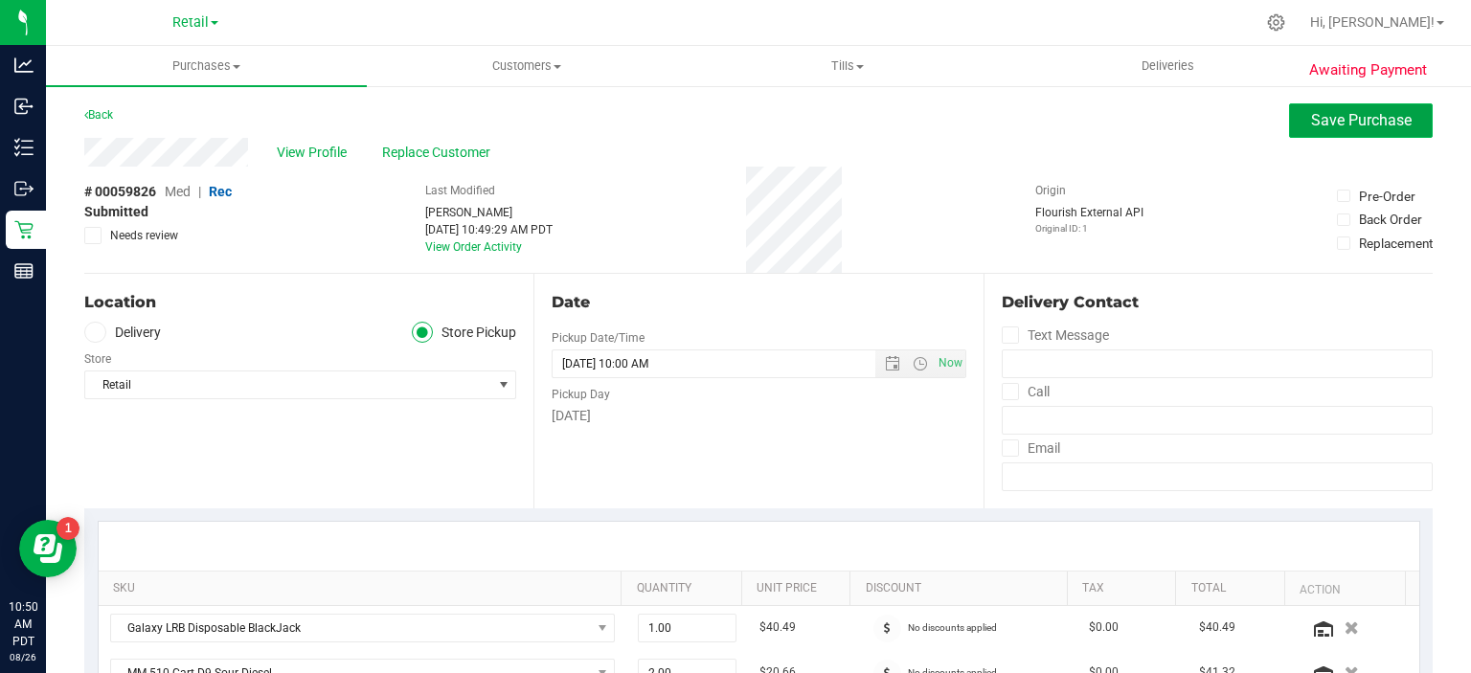
click at [1346, 120] on span "Save Purchase" at bounding box center [1361, 120] width 101 height 18
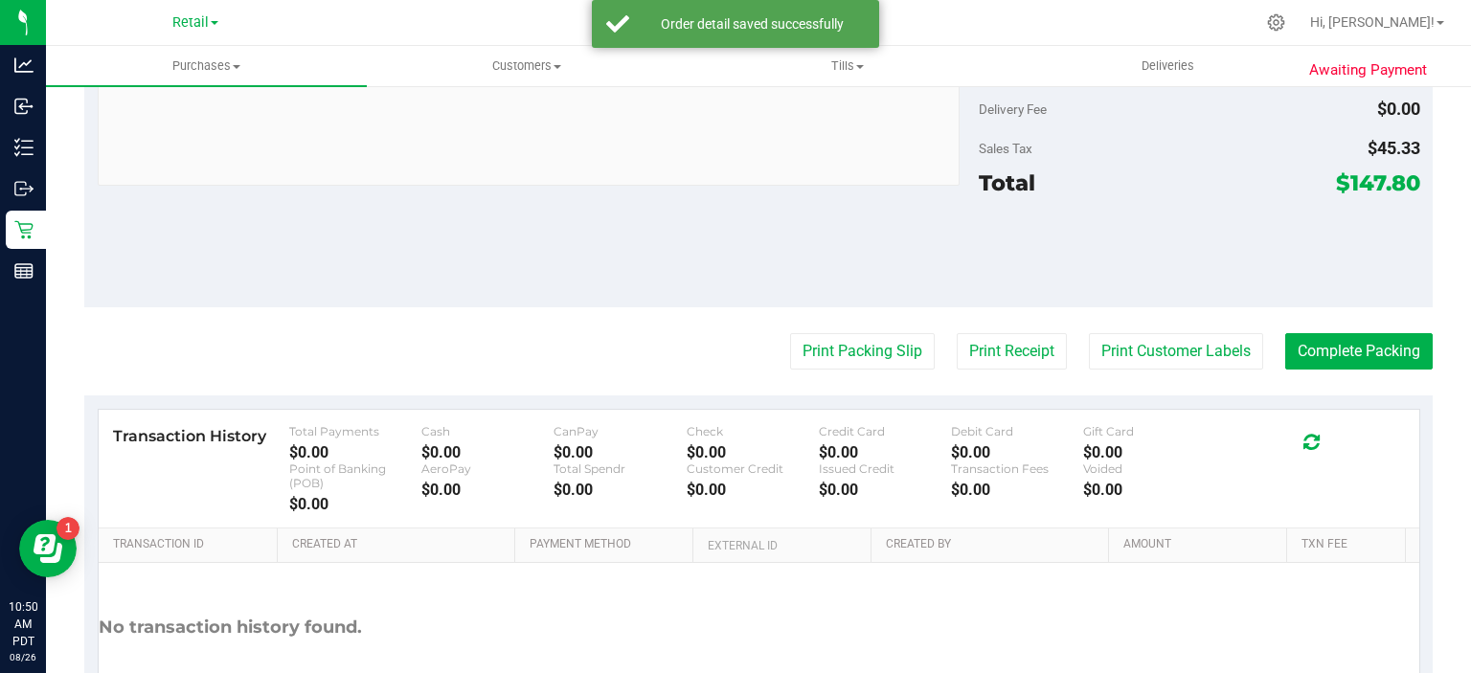
scroll to position [1001, 0]
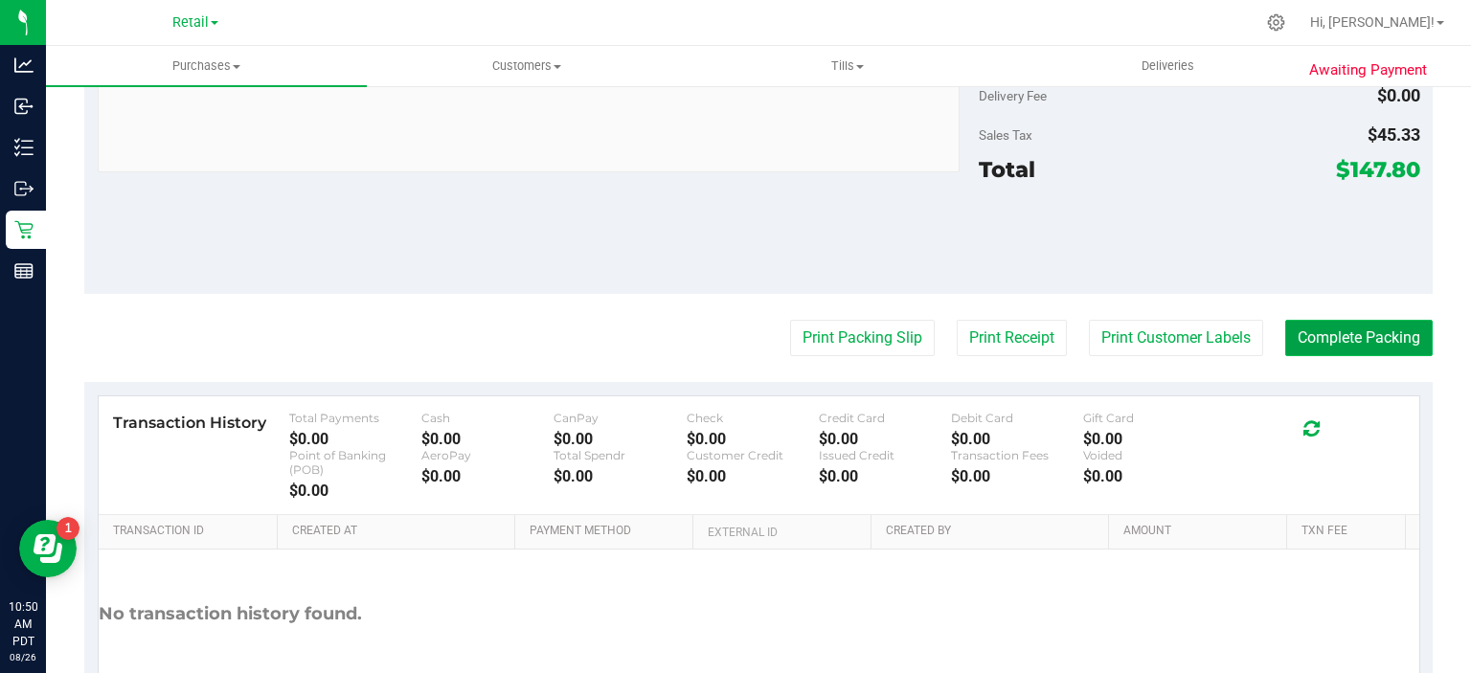
click at [1380, 335] on button "Complete Packing" at bounding box center [1358, 338] width 147 height 36
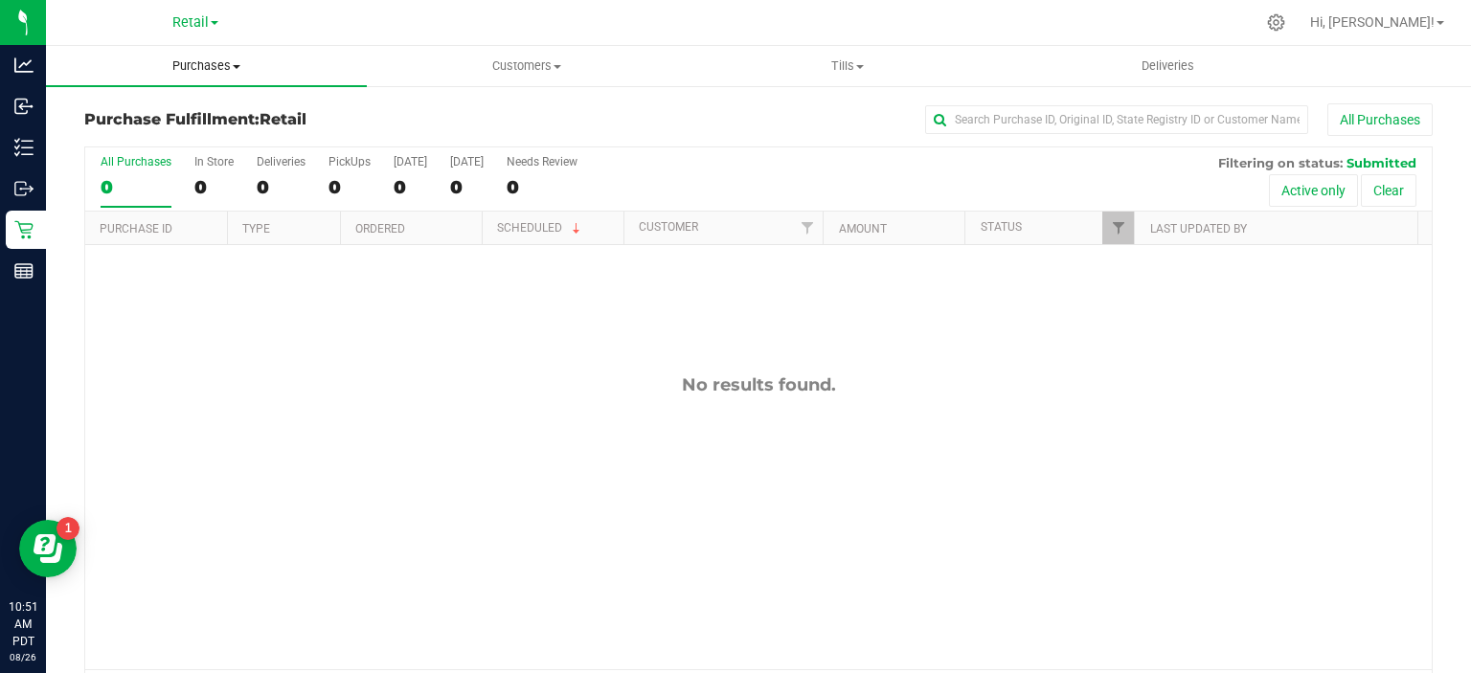
click at [226, 65] on span "Purchases" at bounding box center [206, 65] width 321 height 17
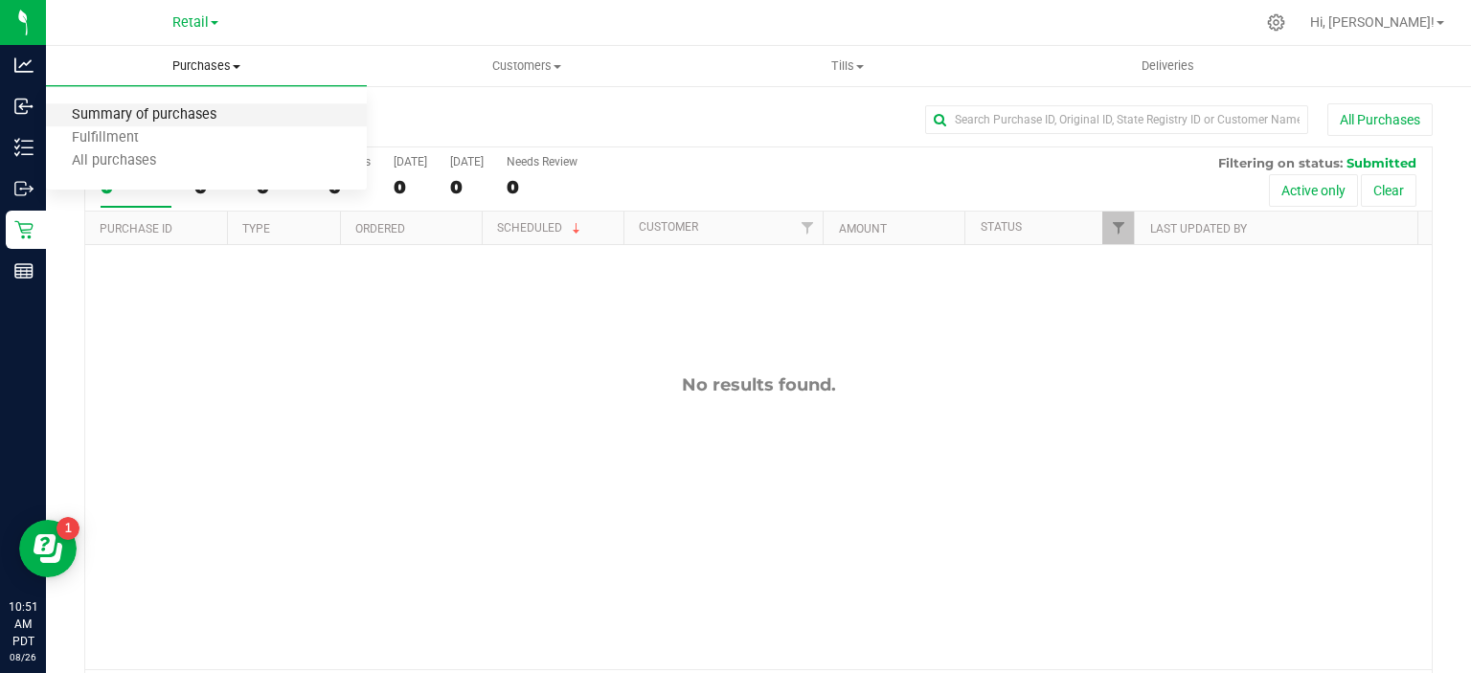
click at [193, 115] on span "Summary of purchases" at bounding box center [144, 115] width 196 height 16
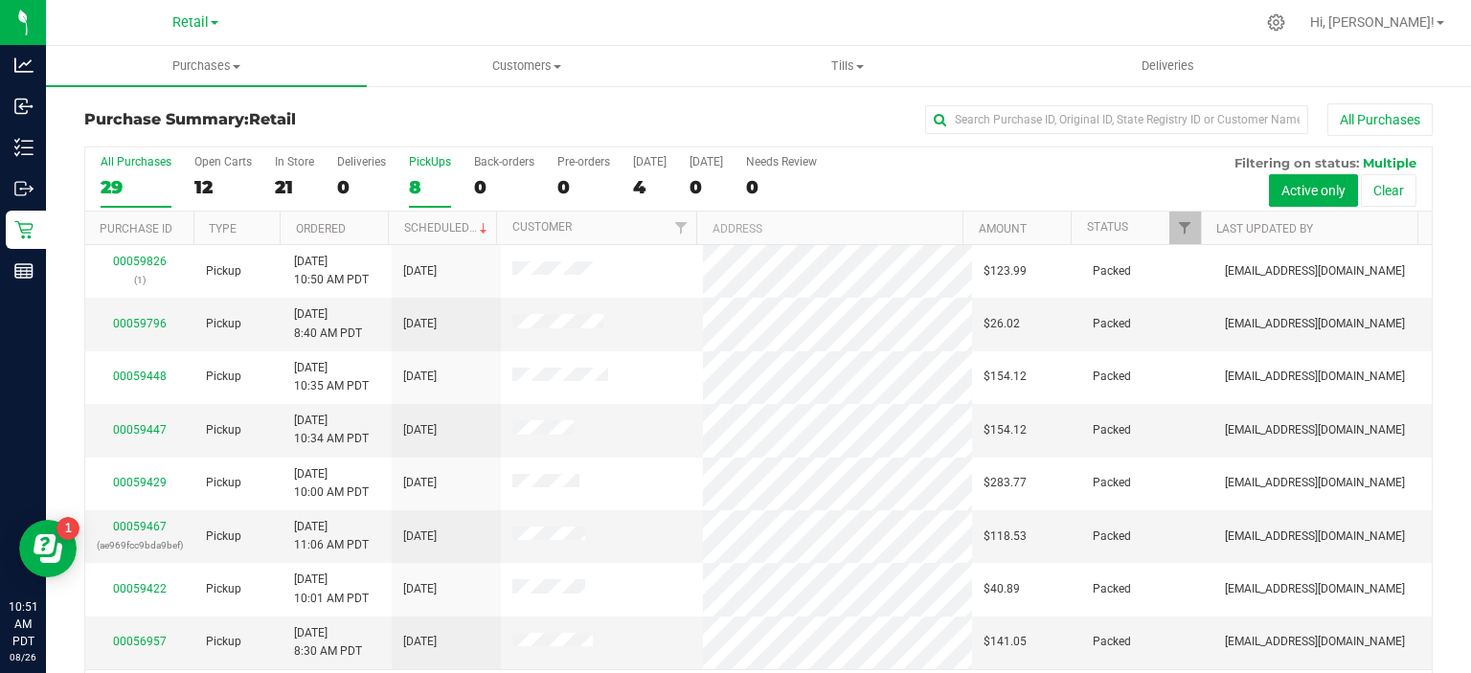
click at [414, 187] on div "8" at bounding box center [430, 187] width 42 height 22
click at [0, 0] on input "PickUps 8" at bounding box center [0, 0] width 0 height 0
click at [444, 224] on link "Scheduled" at bounding box center [447, 227] width 87 height 13
click at [475, 185] on div "0" at bounding box center [504, 187] width 60 height 22
click at [0, 0] on input "Back-orders 0" at bounding box center [0, 0] width 0 height 0
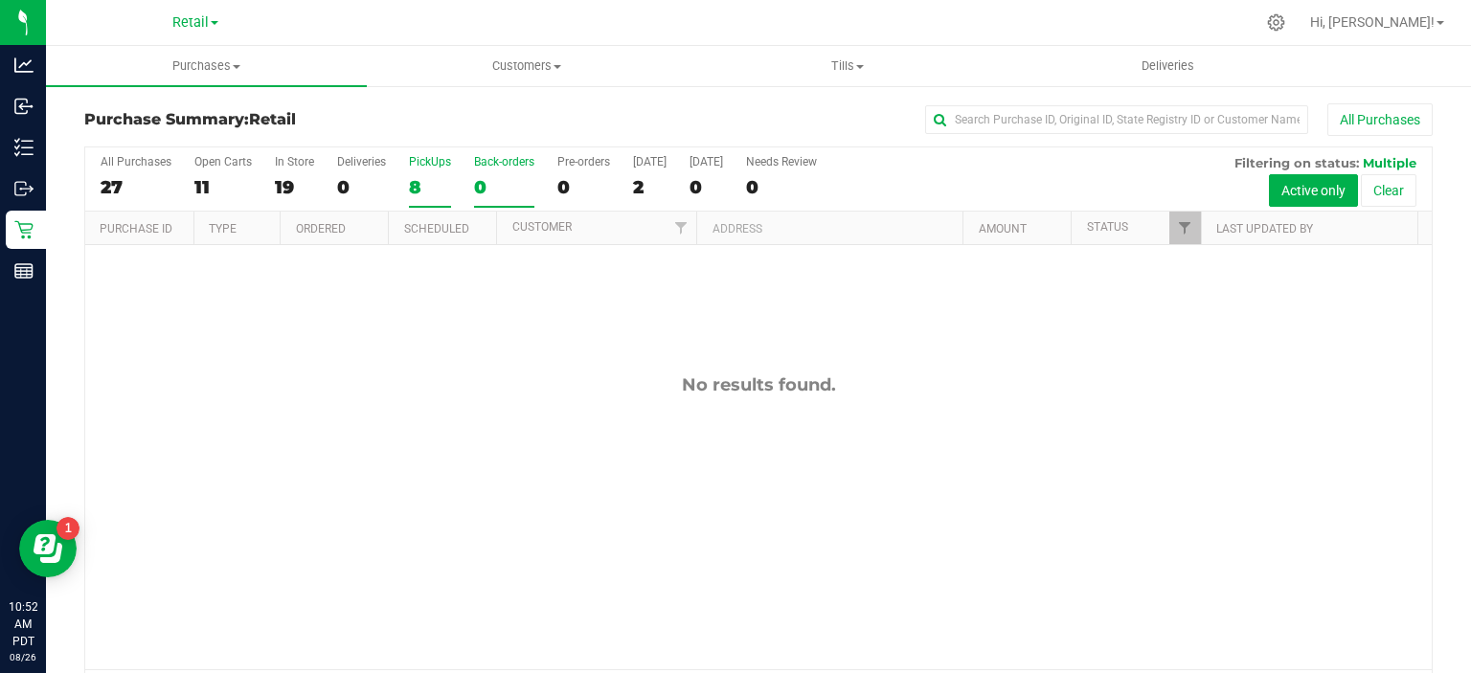
click at [425, 191] on div "8" at bounding box center [430, 187] width 42 height 22
click at [0, 0] on input "PickUps 8" at bounding box center [0, 0] width 0 height 0
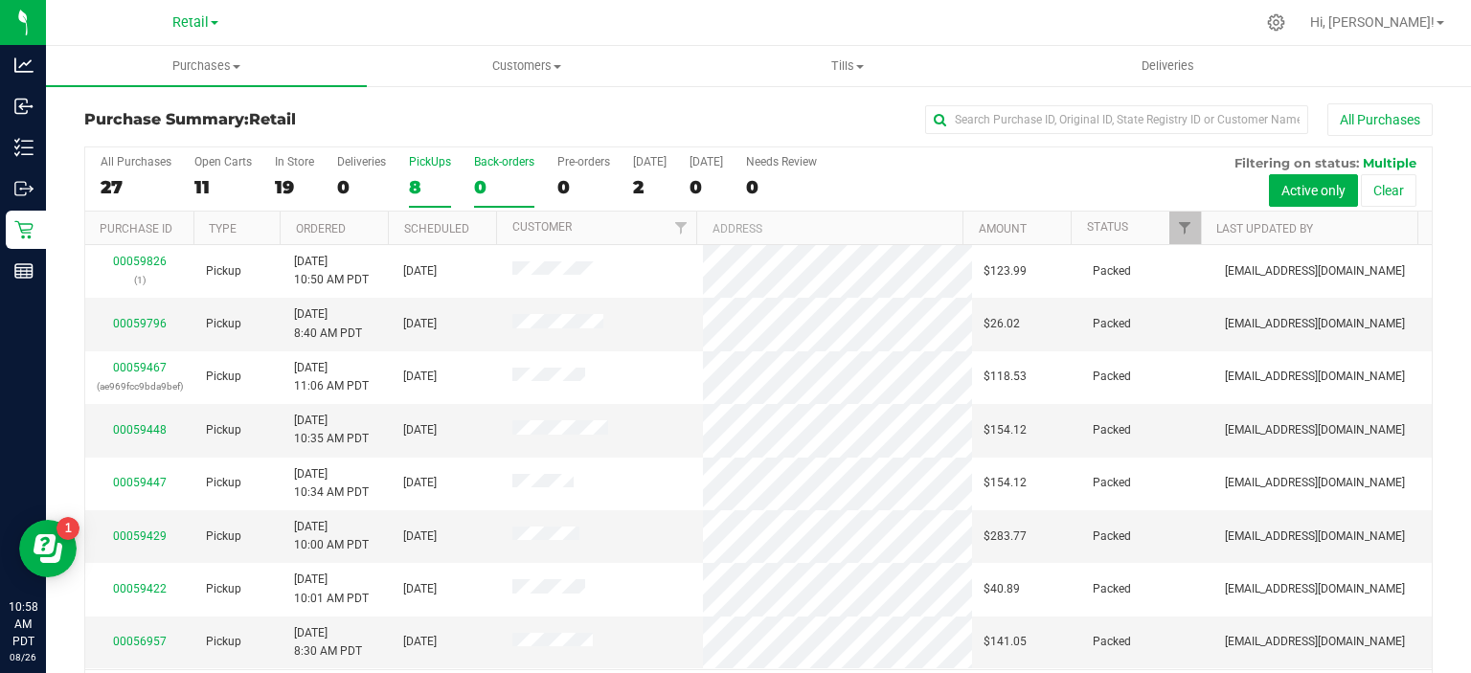
click at [476, 195] on div "0" at bounding box center [504, 187] width 60 height 22
click at [0, 0] on input "Back-orders 0" at bounding box center [0, 0] width 0 height 0
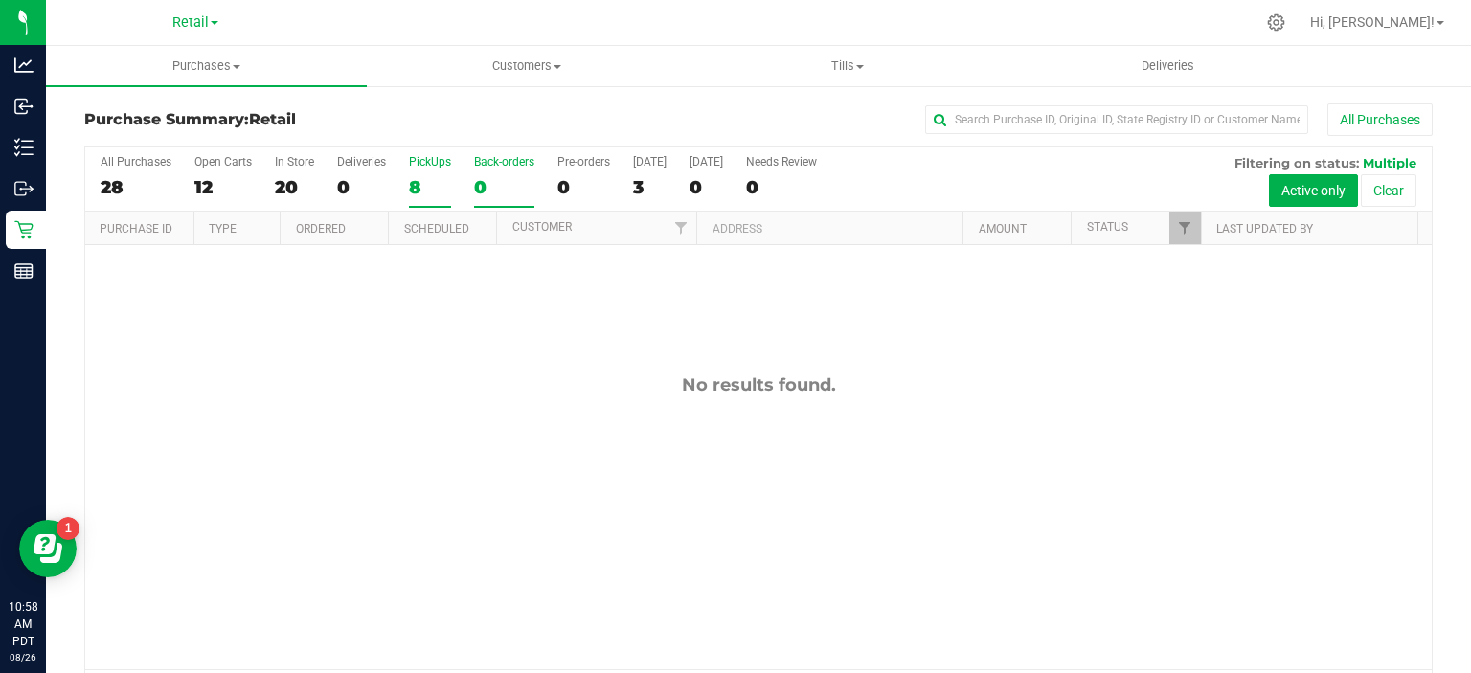
click at [411, 191] on div "8" at bounding box center [430, 187] width 42 height 22
click at [0, 0] on input "PickUps 8" at bounding box center [0, 0] width 0 height 0
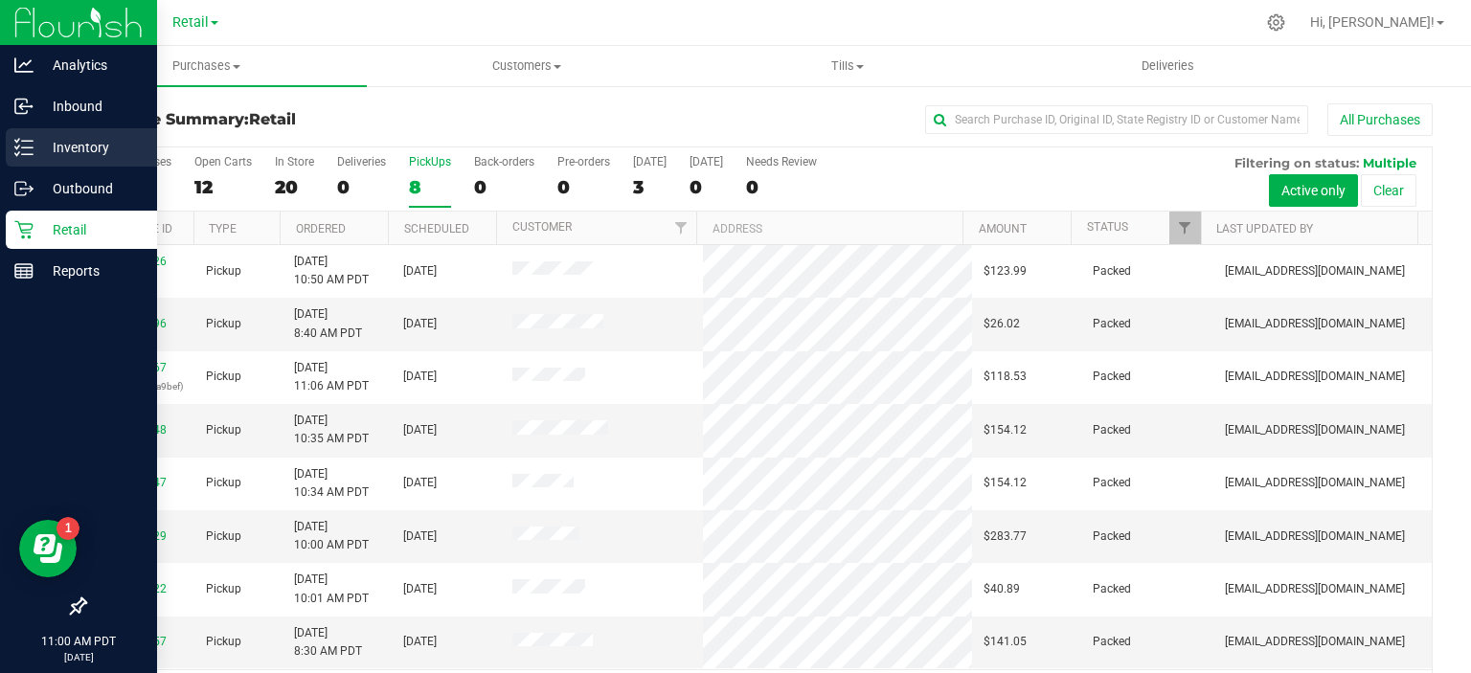
click at [28, 154] on line at bounding box center [27, 154] width 11 height 0
click at [100, 150] on p "Inventory" at bounding box center [91, 147] width 115 height 23
click at [80, 142] on p "Inventory" at bounding box center [91, 147] width 115 height 23
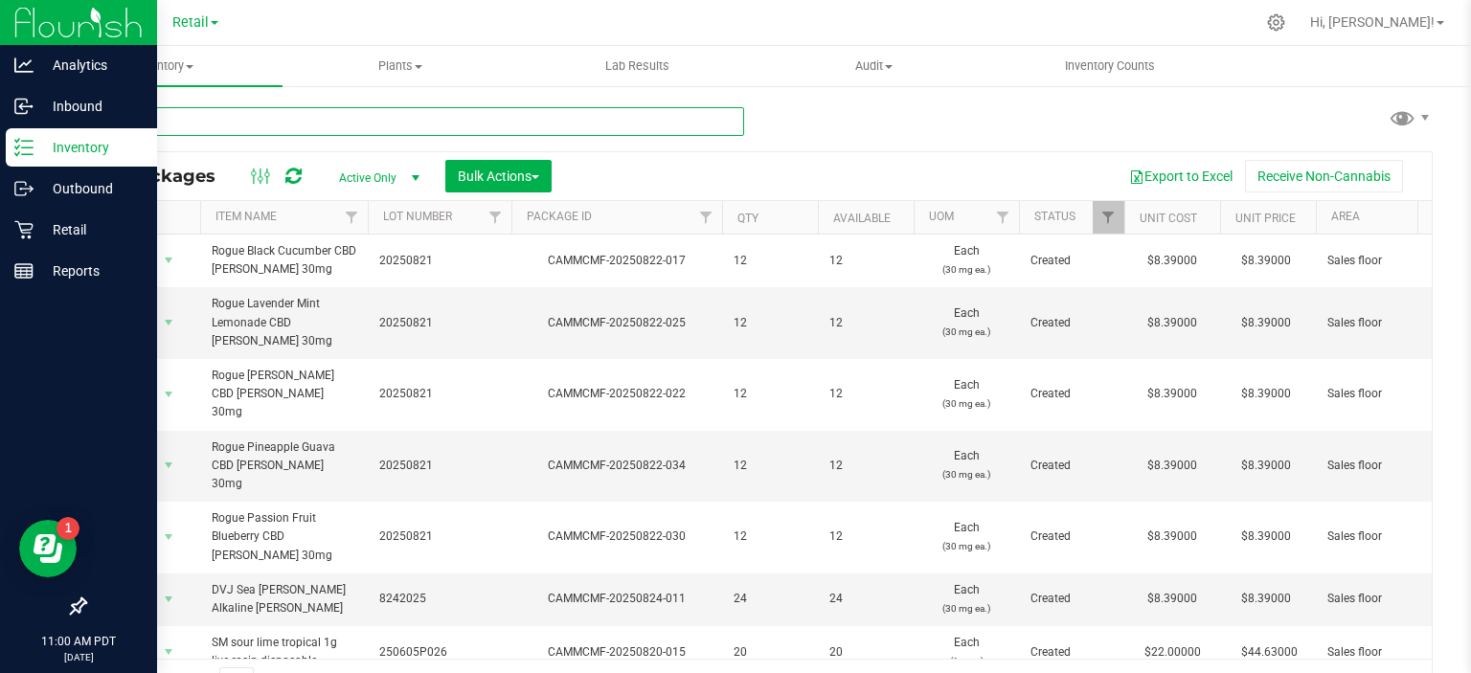
click at [359, 123] on input "text" at bounding box center [414, 121] width 660 height 29
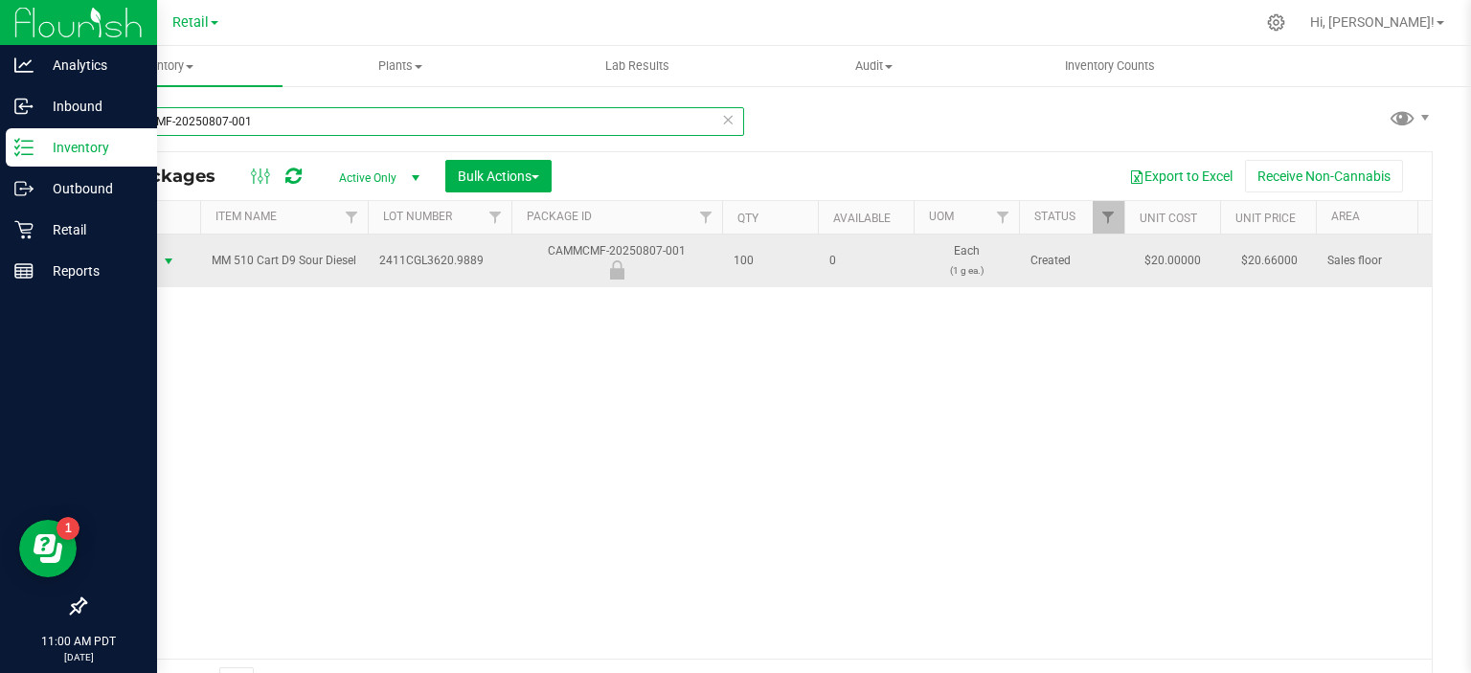
type input "CAMMCMF-20250807-001"
click at [165, 259] on span "select" at bounding box center [168, 261] width 15 height 15
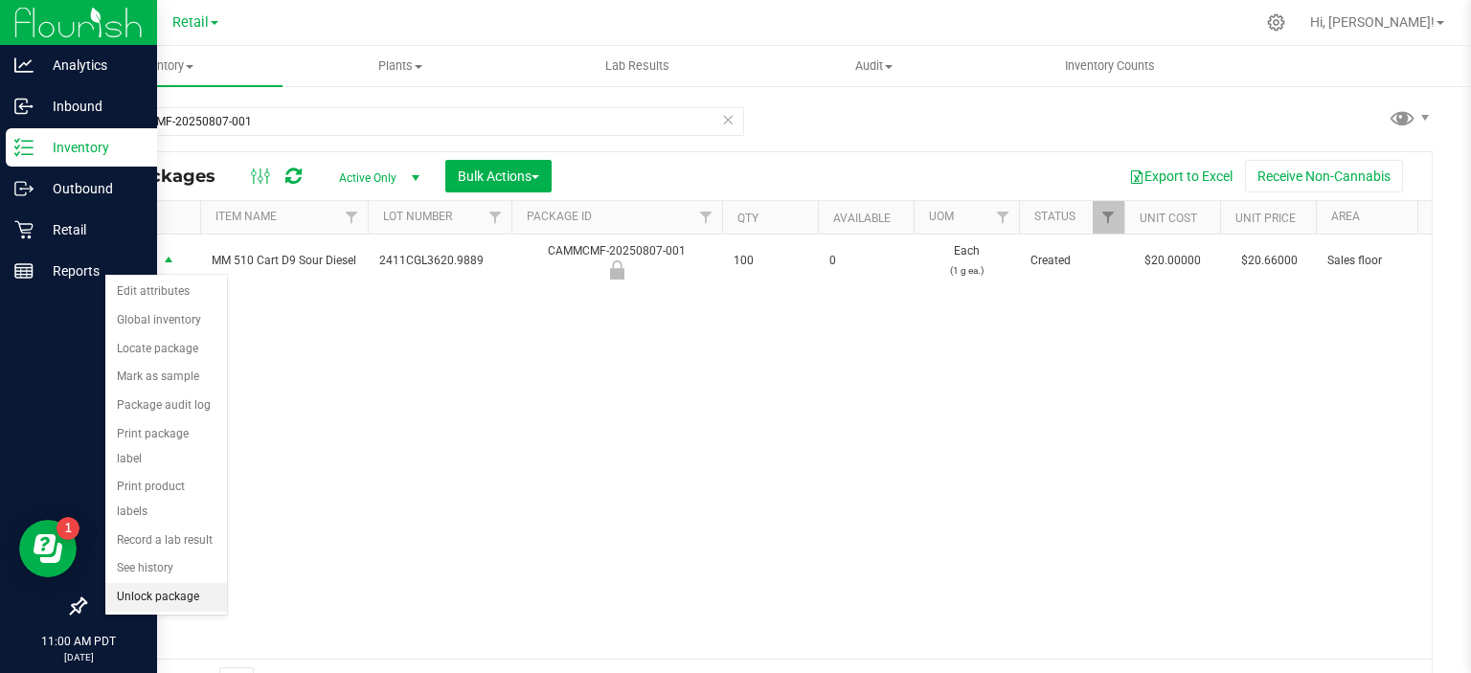
click at [187, 583] on li "Unlock package" at bounding box center [166, 597] width 122 height 29
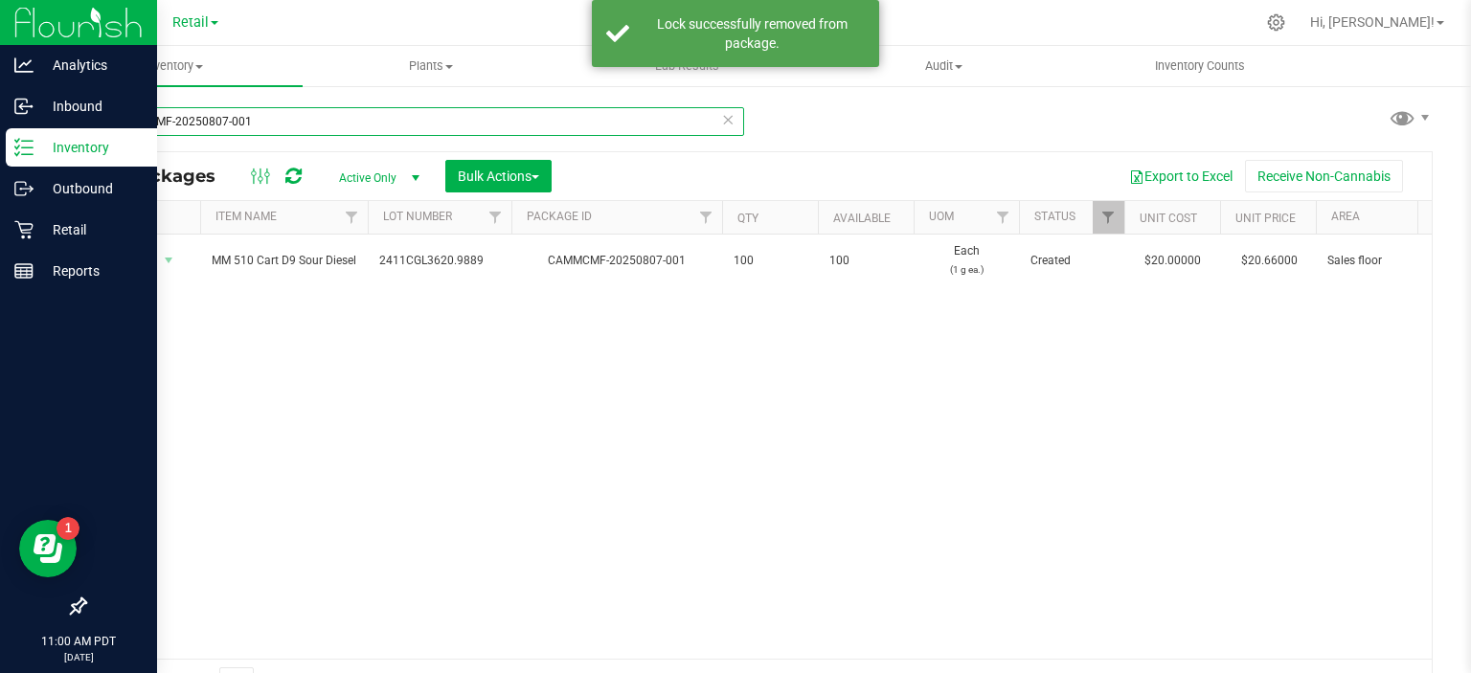
click at [703, 115] on input "CAMMCMF-20250807-001" at bounding box center [414, 121] width 660 height 29
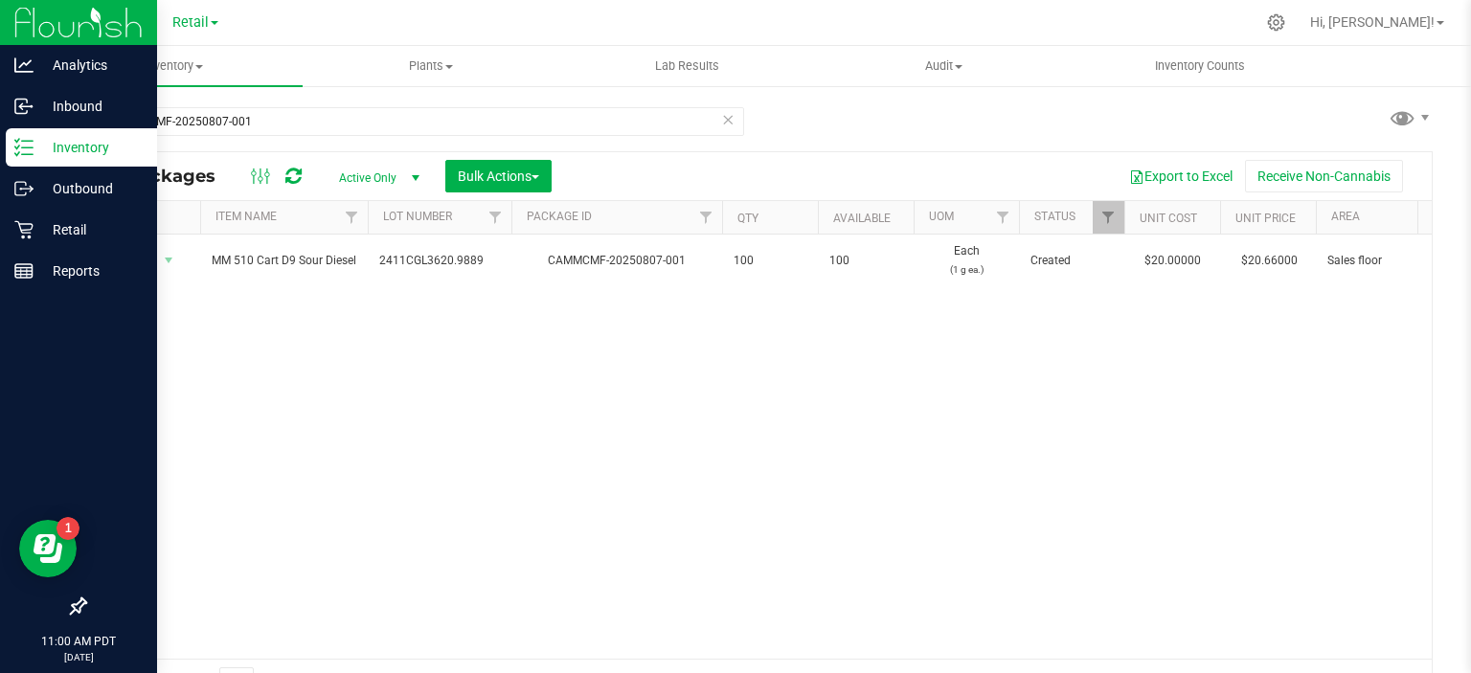
click at [721, 124] on icon at bounding box center [727, 118] width 13 height 23
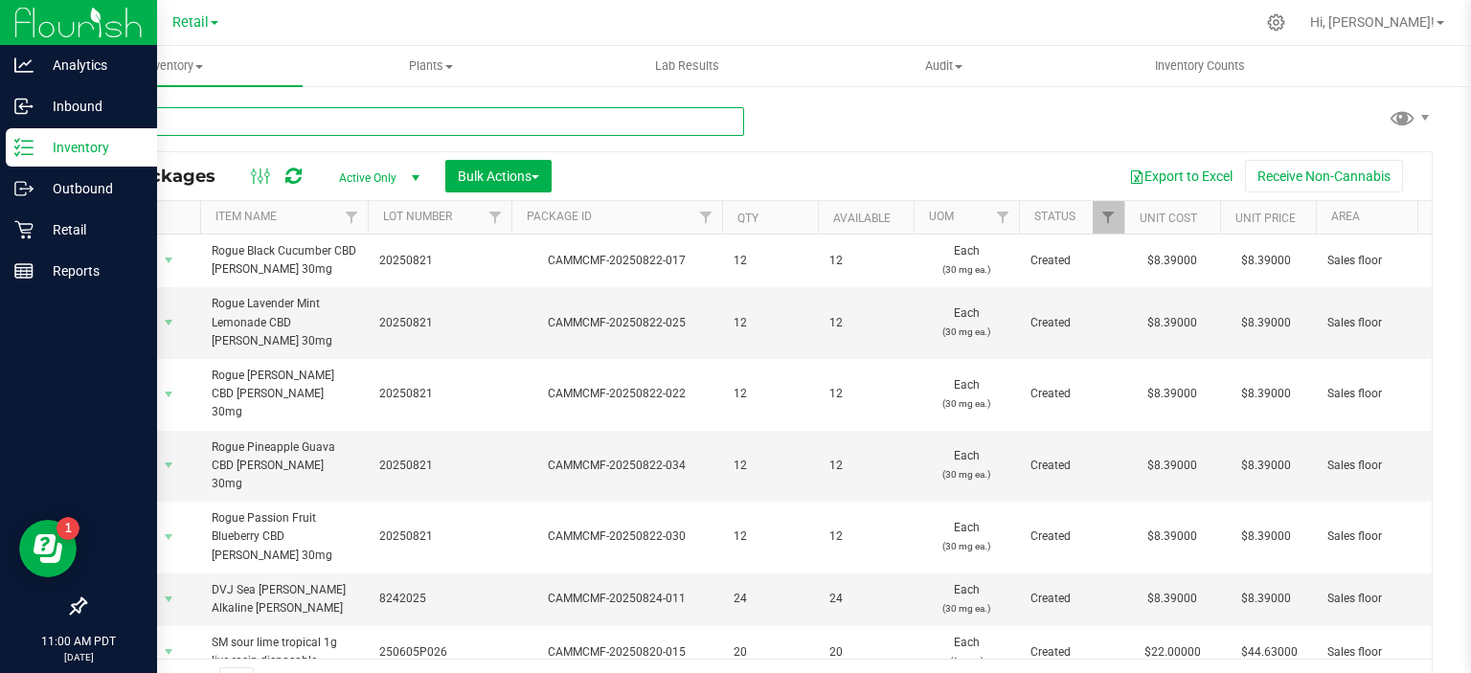
click at [271, 125] on input "text" at bounding box center [414, 121] width 660 height 29
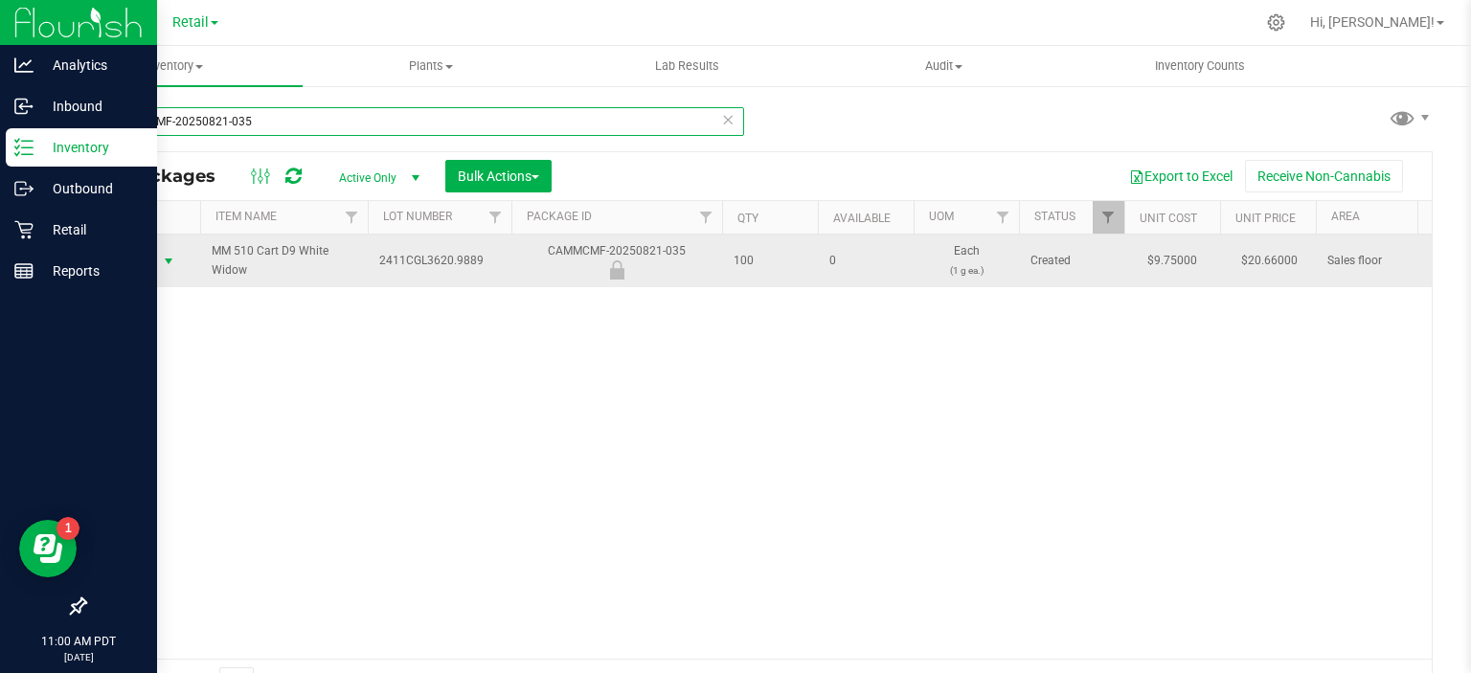
type input "CAMMCMF-20250821-035"
click at [164, 264] on span "select" at bounding box center [168, 261] width 15 height 15
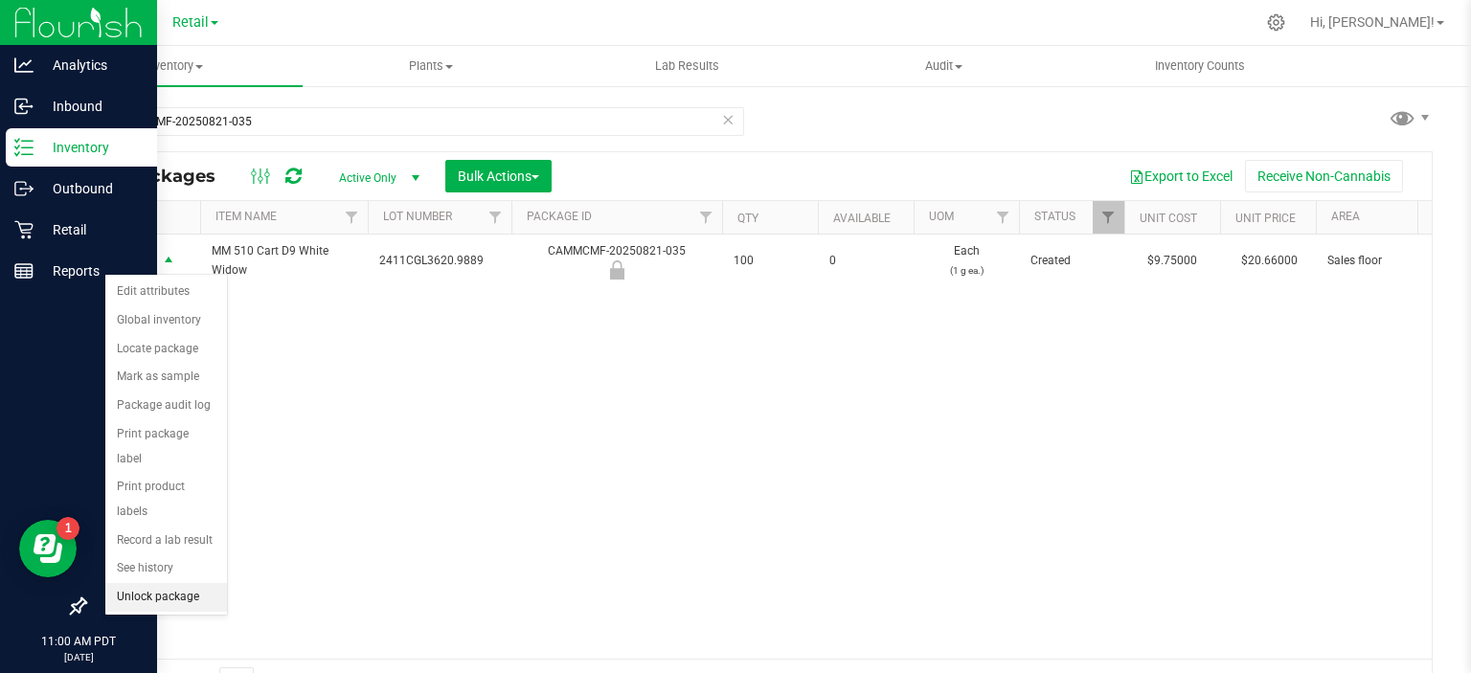
click at [191, 583] on li "Unlock package" at bounding box center [166, 597] width 122 height 29
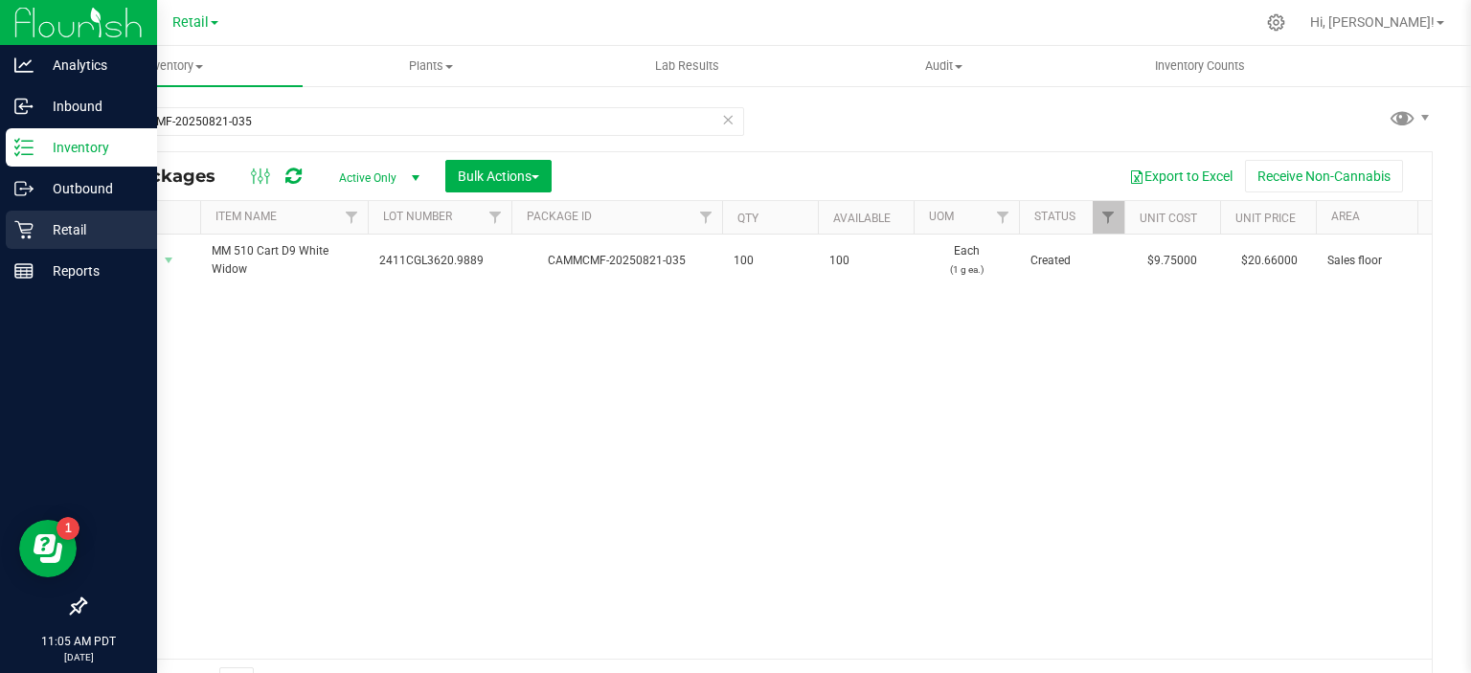
click at [9, 232] on div "Retail" at bounding box center [81, 230] width 151 height 38
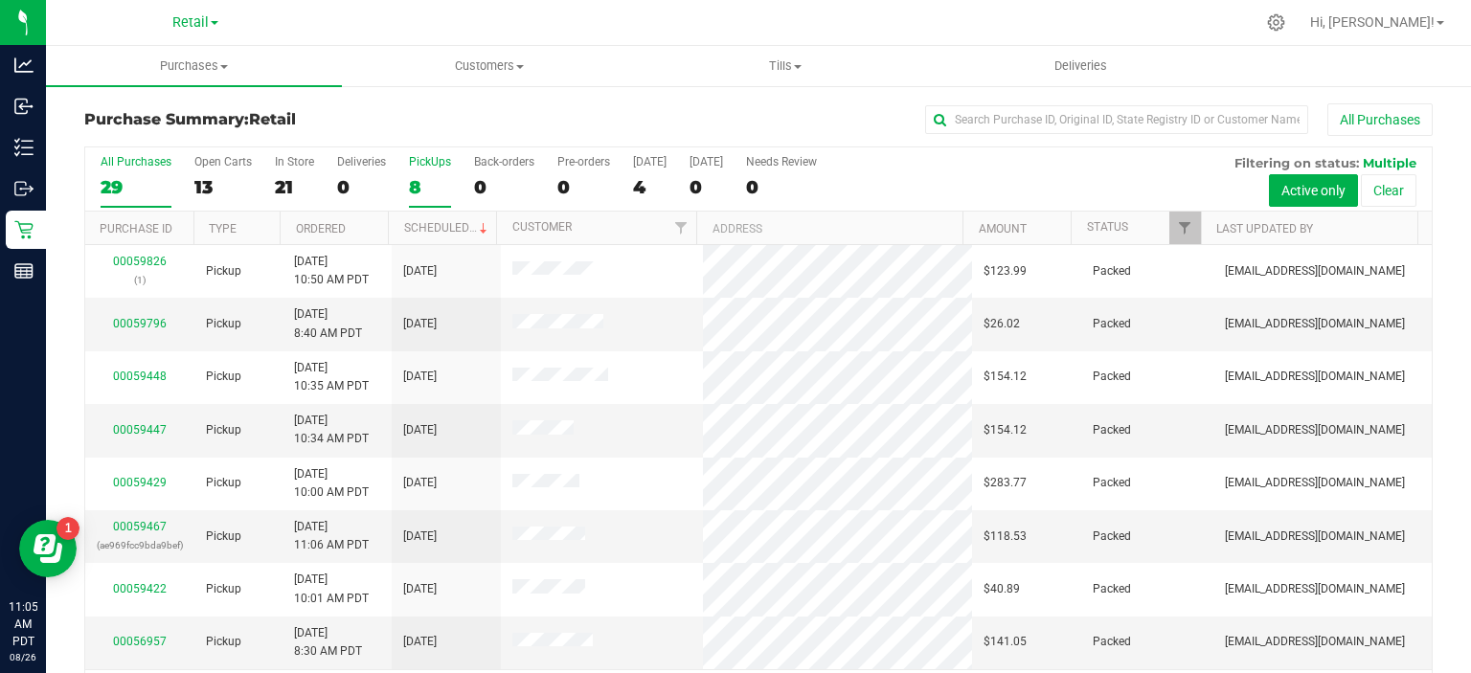
click at [415, 187] on div "8" at bounding box center [430, 187] width 42 height 22
click at [0, 0] on input "PickUps 8" at bounding box center [0, 0] width 0 height 0
click at [454, 227] on link "Scheduled" at bounding box center [447, 227] width 87 height 13
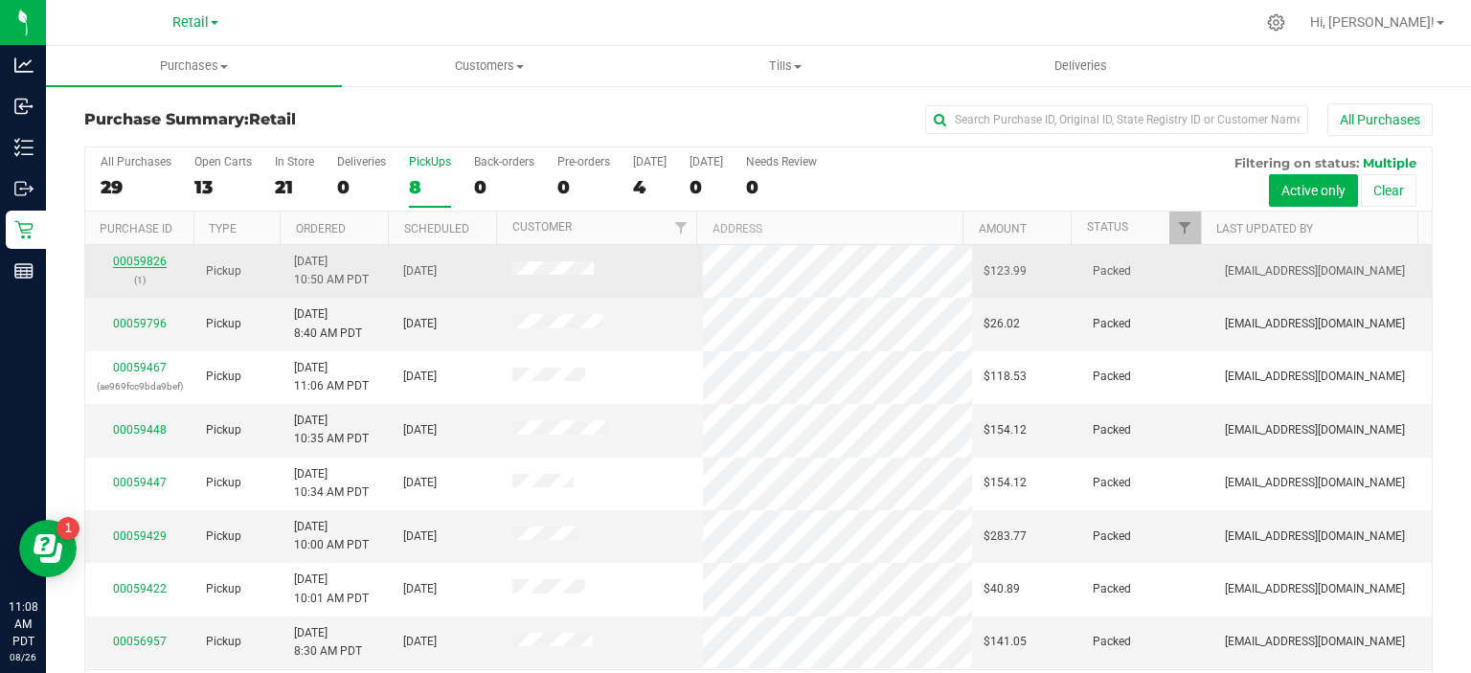
click at [124, 258] on link "00059826" at bounding box center [140, 261] width 54 height 13
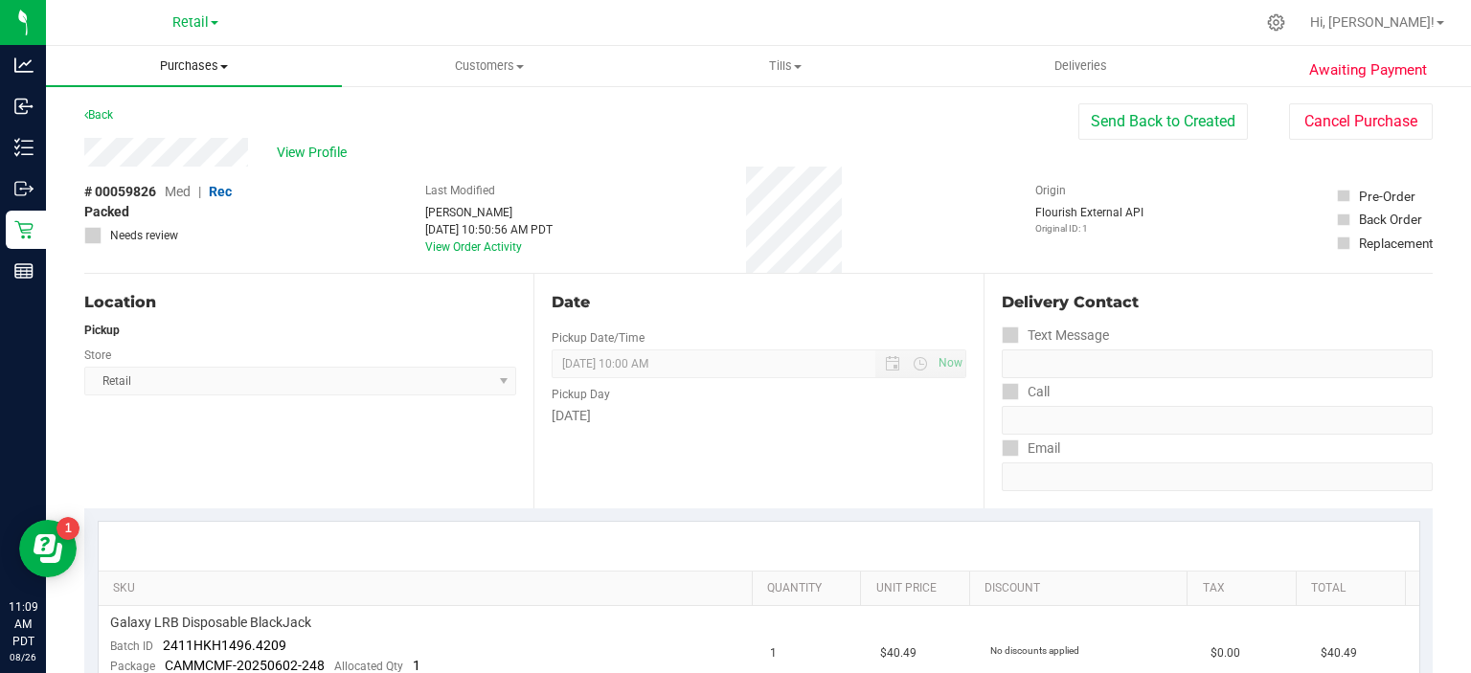
click at [198, 65] on span "Purchases" at bounding box center [194, 65] width 296 height 17
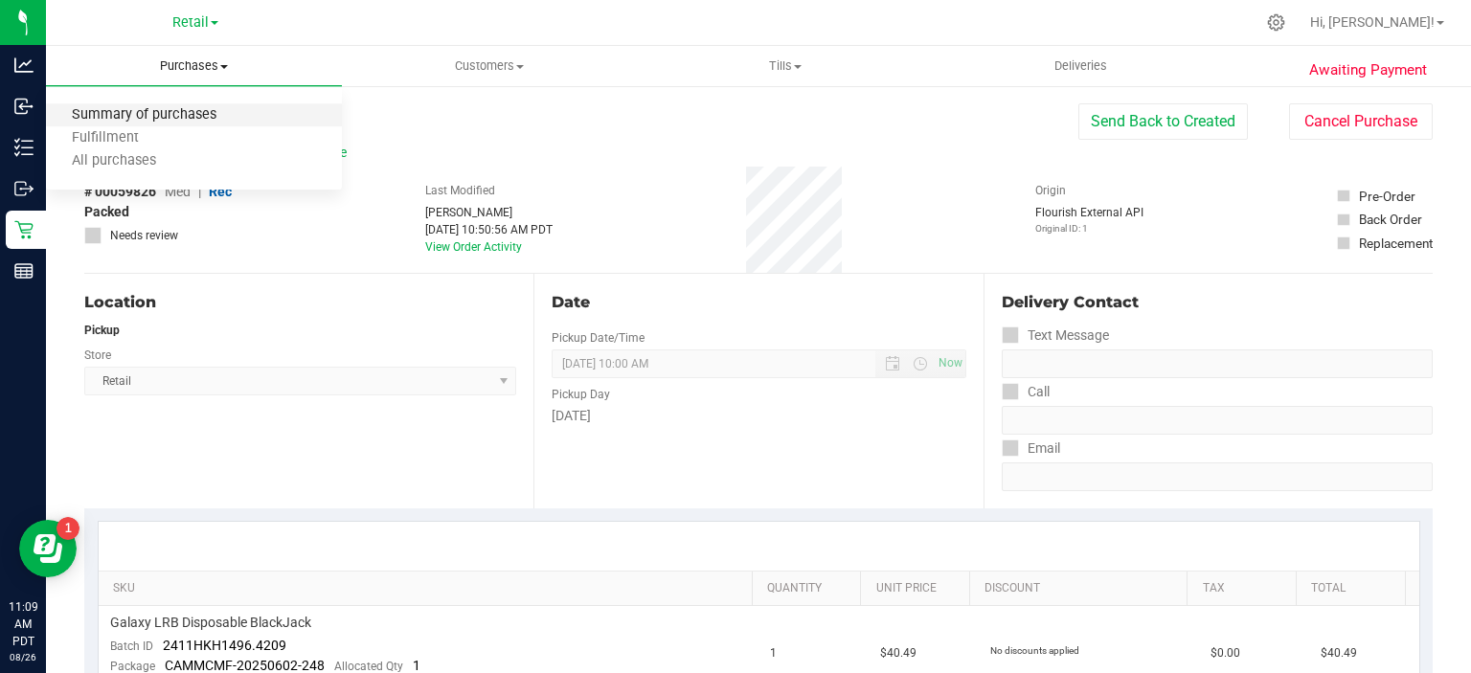
click at [165, 110] on span "Summary of purchases" at bounding box center [144, 115] width 196 height 16
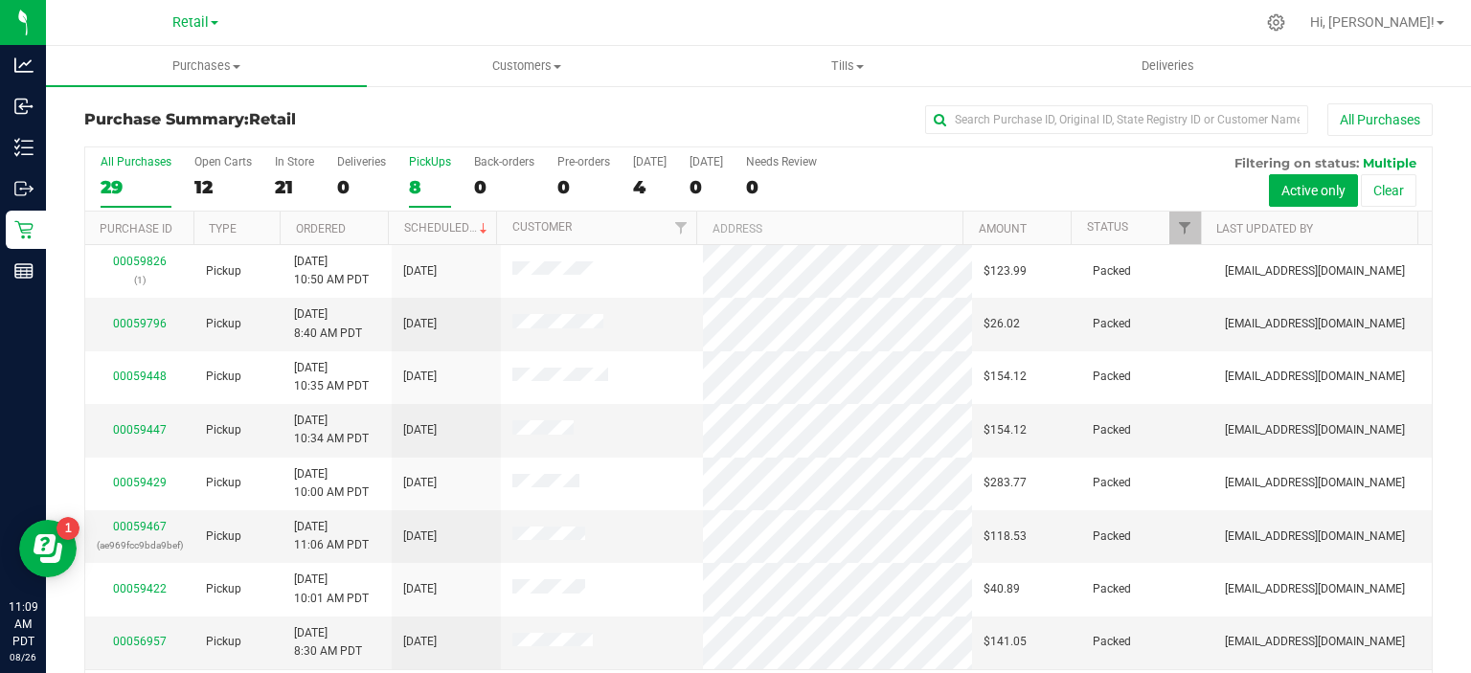
click at [429, 179] on div "8" at bounding box center [430, 187] width 42 height 22
click at [0, 0] on input "PickUps 8" at bounding box center [0, 0] width 0 height 0
click at [439, 227] on link "Scheduled" at bounding box center [447, 227] width 87 height 13
click at [479, 176] on div "0" at bounding box center [504, 187] width 60 height 22
click at [0, 0] on input "Back-orders 0" at bounding box center [0, 0] width 0 height 0
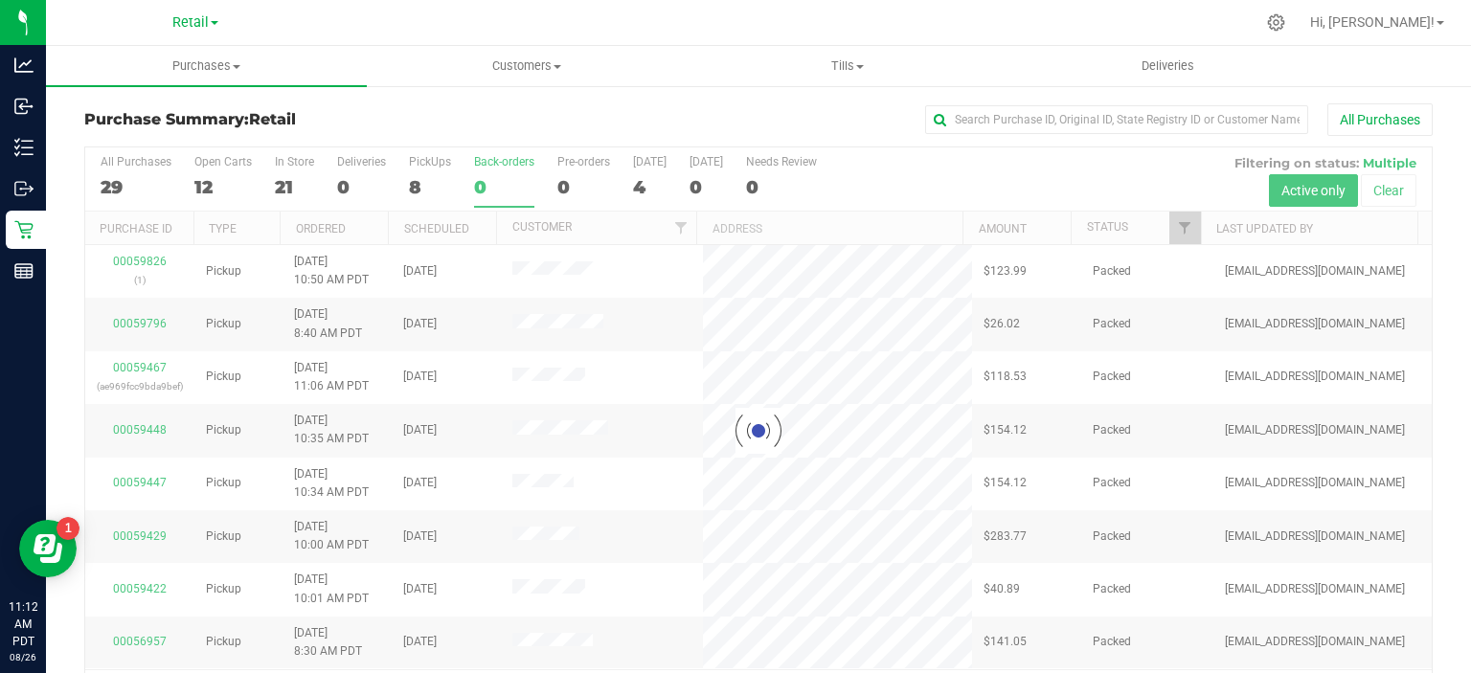
click at [417, 184] on div at bounding box center [758, 431] width 1346 height 568
click at [406, 188] on div at bounding box center [758, 431] width 1346 height 568
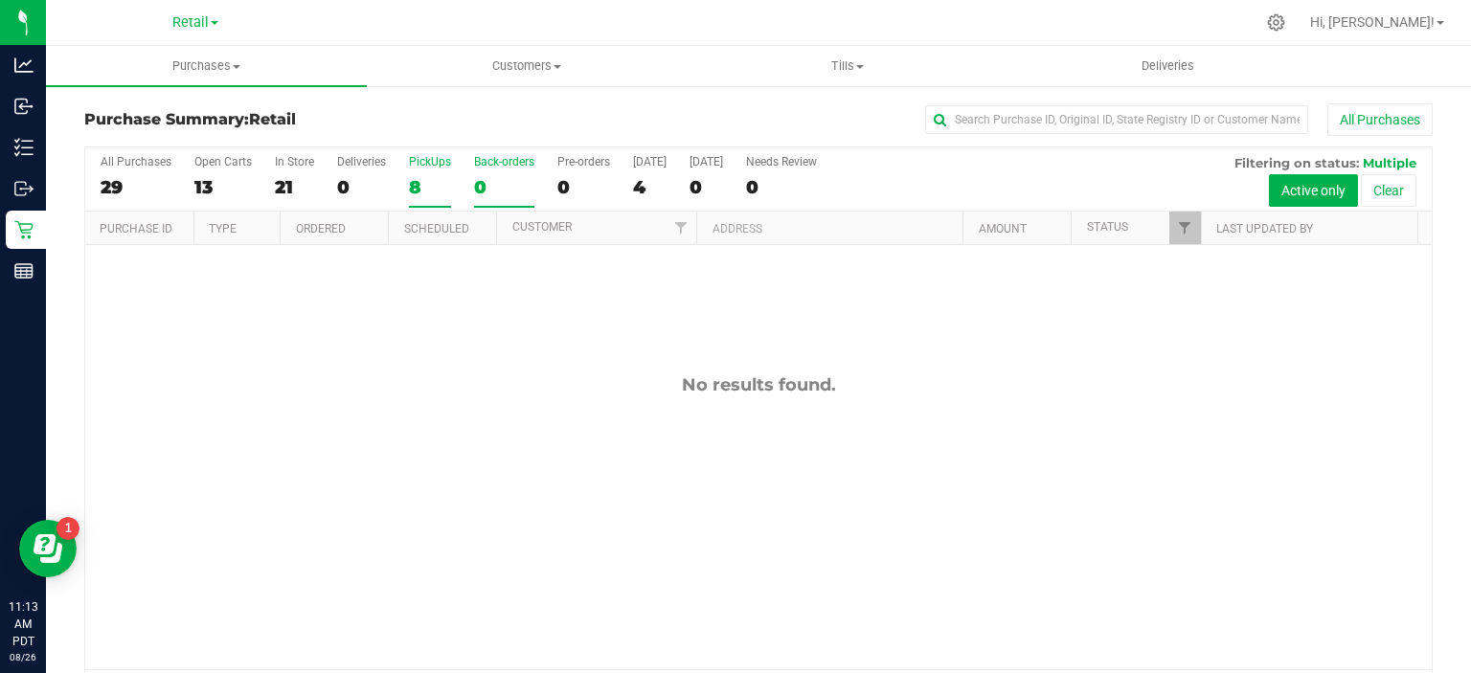
click at [413, 180] on div "8" at bounding box center [430, 187] width 42 height 22
click at [0, 0] on input "PickUps 8" at bounding box center [0, 0] width 0 height 0
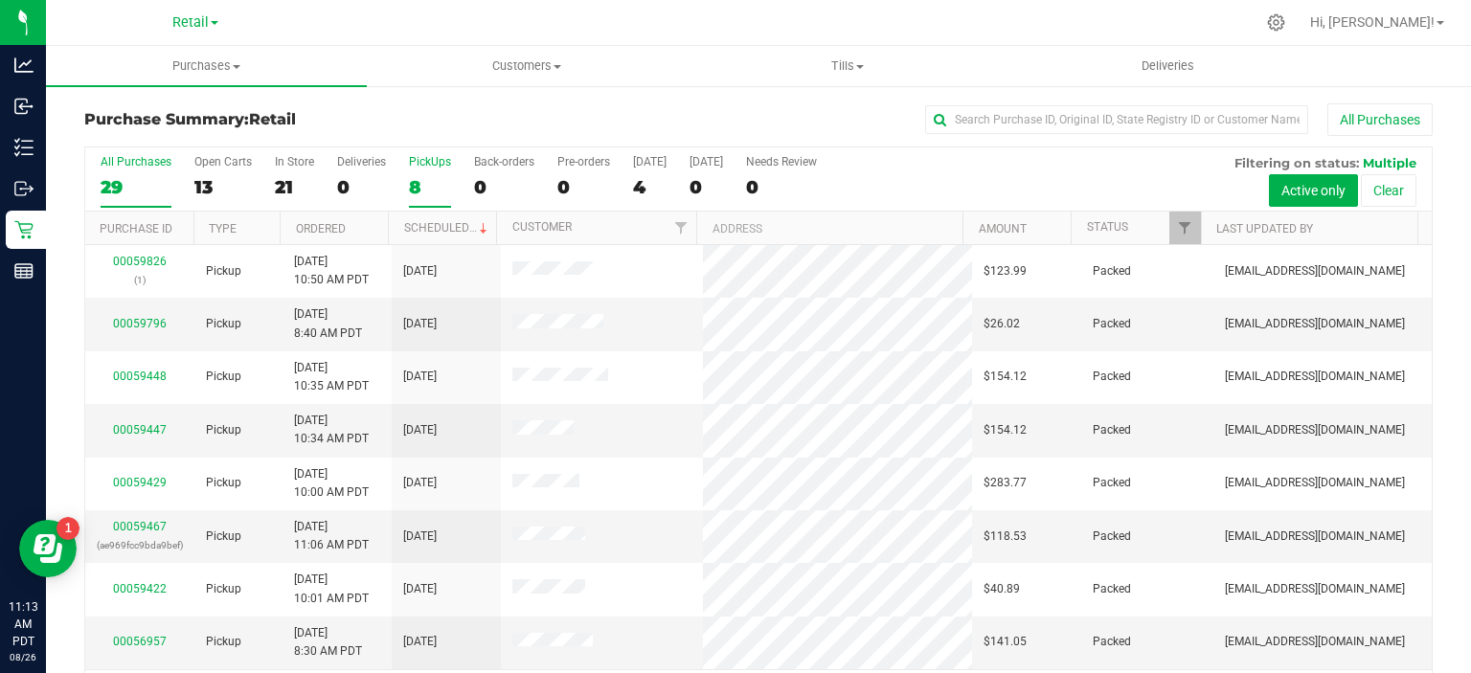
click at [427, 176] on div "8" at bounding box center [430, 187] width 42 height 22
click at [0, 0] on input "PickUps 8" at bounding box center [0, 0] width 0 height 0
click at [454, 225] on link "Scheduled" at bounding box center [447, 227] width 87 height 13
click at [411, 191] on div "8" at bounding box center [430, 187] width 42 height 22
click at [0, 0] on input "PickUps 8" at bounding box center [0, 0] width 0 height 0
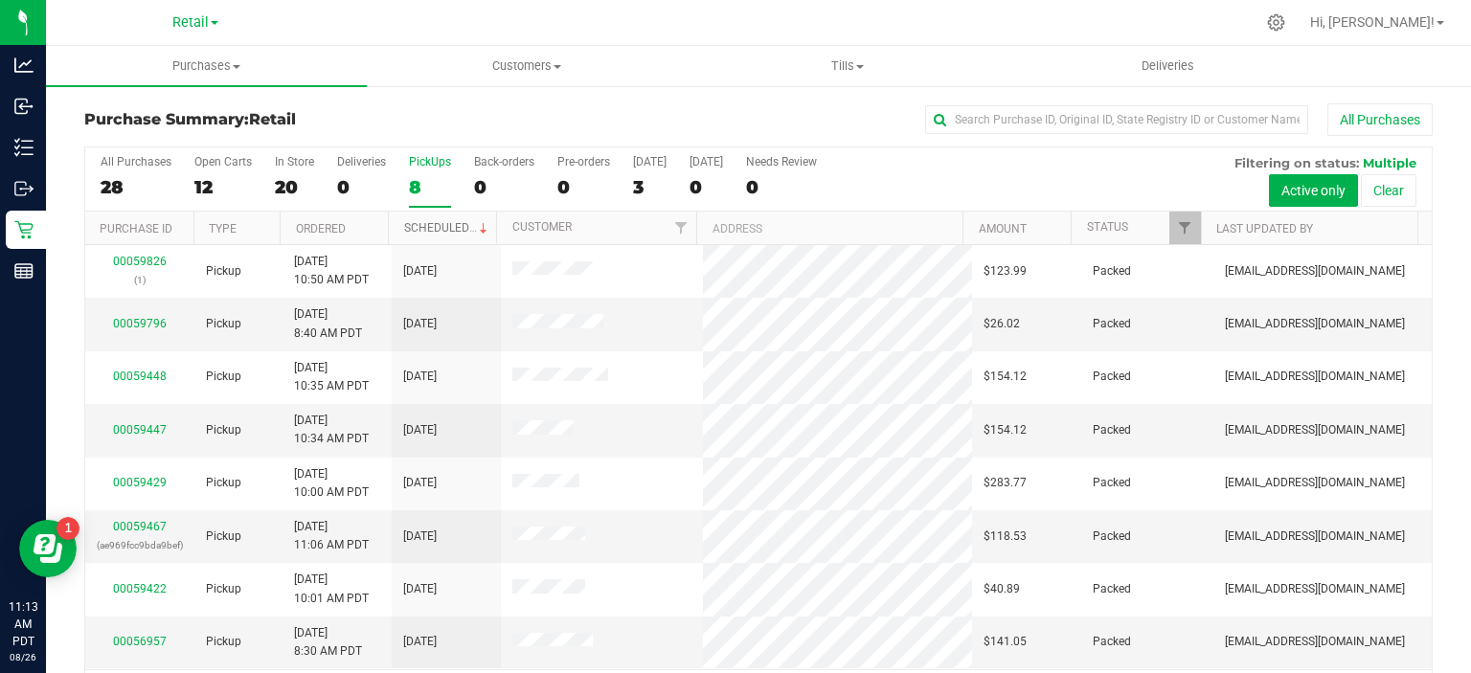
click at [455, 222] on link "Scheduled" at bounding box center [447, 227] width 87 height 13
click at [486, 169] on label "Back-orders 0" at bounding box center [504, 181] width 60 height 53
click at [0, 0] on input "Back-orders 0" at bounding box center [0, 0] width 0 height 0
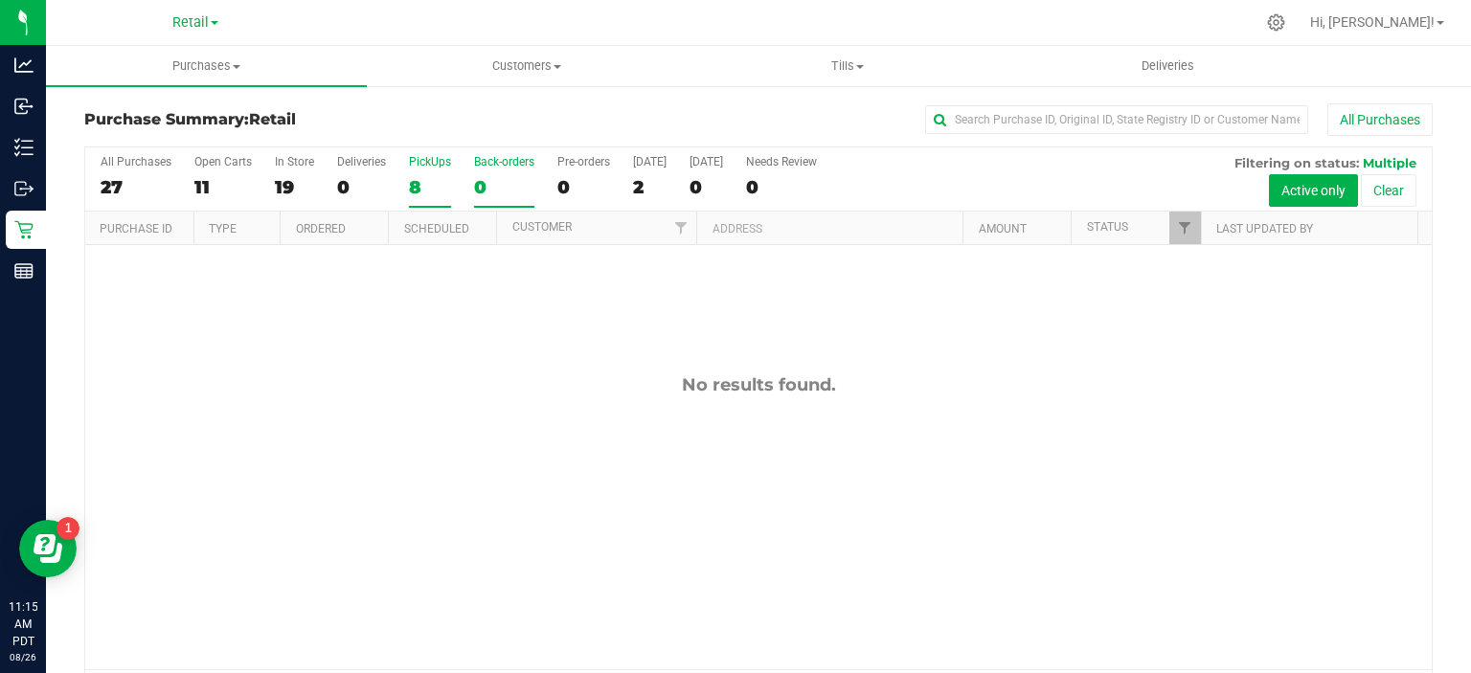
click at [414, 192] on div "8" at bounding box center [430, 187] width 42 height 22
click at [0, 0] on input "PickUps 8" at bounding box center [0, 0] width 0 height 0
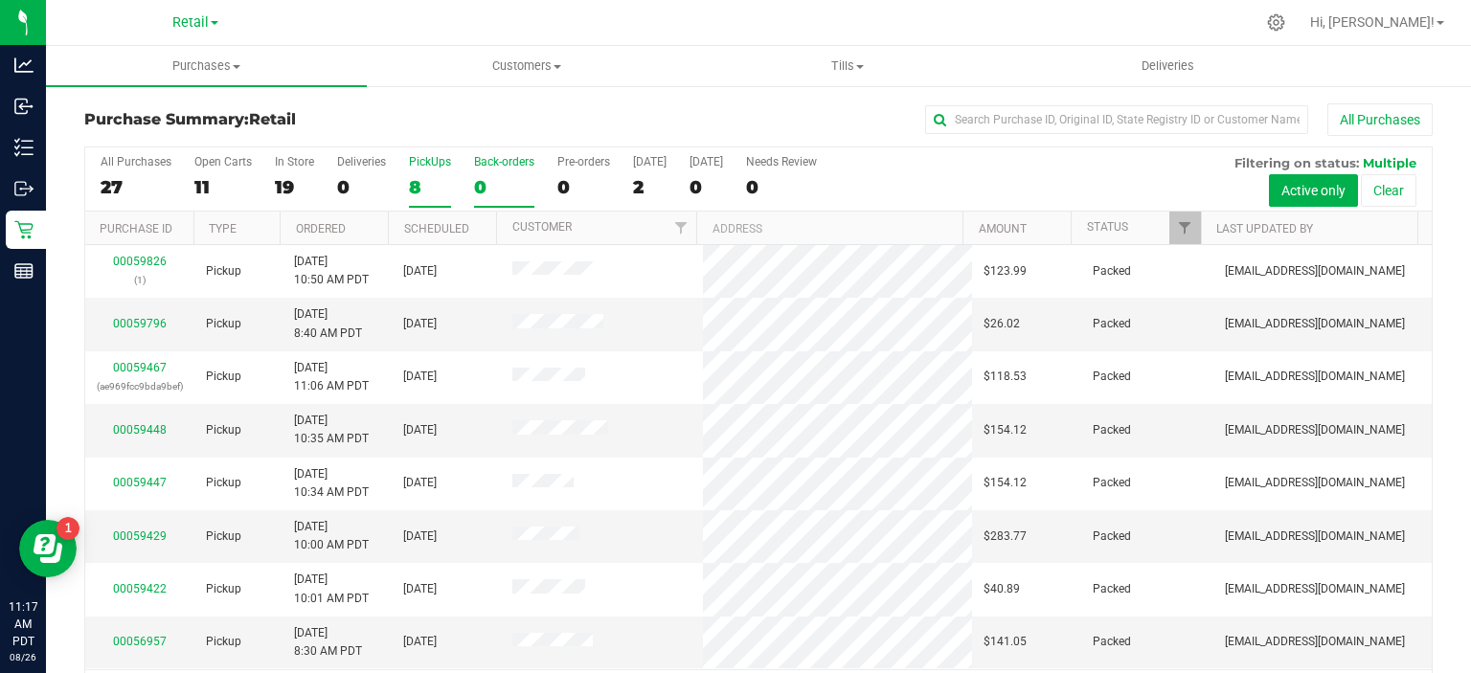
click at [480, 187] on div "0" at bounding box center [504, 187] width 60 height 22
click at [0, 0] on input "Back-orders 0" at bounding box center [0, 0] width 0 height 0
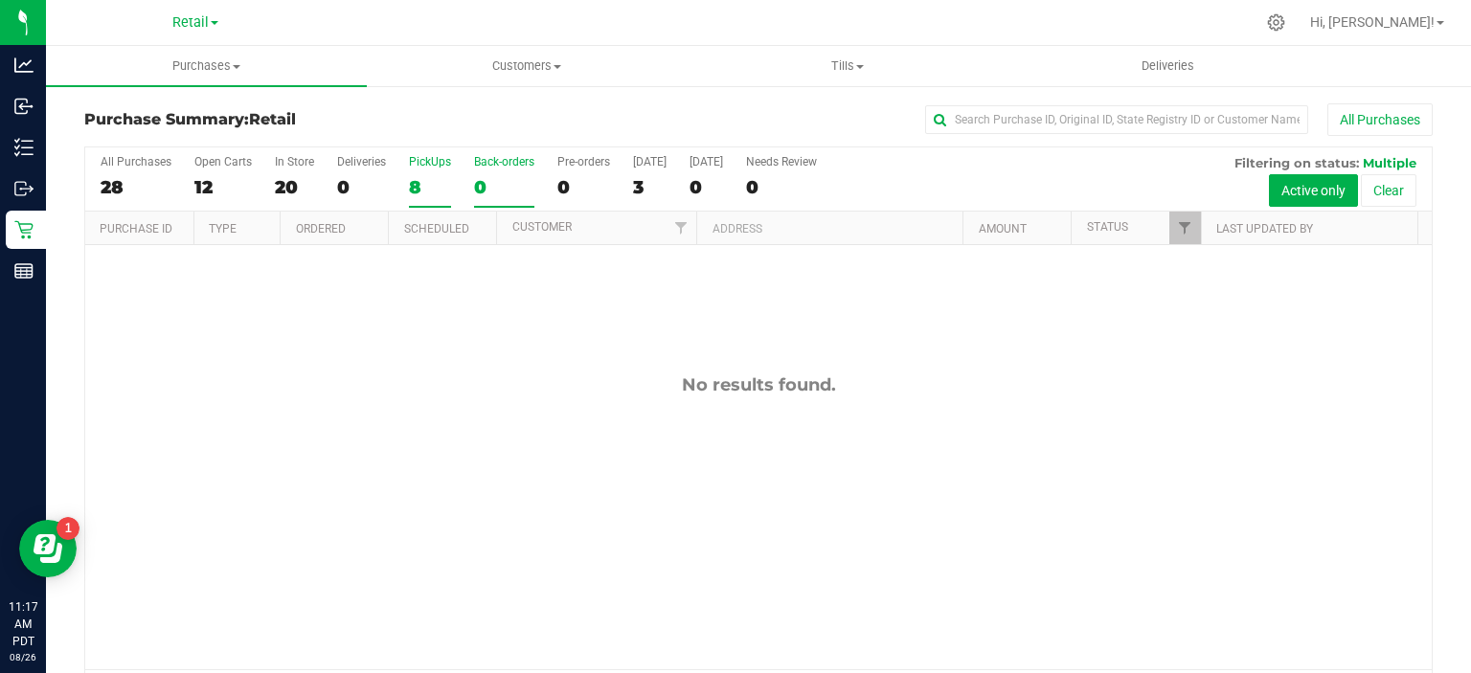
click at [418, 191] on div "8" at bounding box center [430, 187] width 42 height 22
click at [0, 0] on input "PickUps 8" at bounding box center [0, 0] width 0 height 0
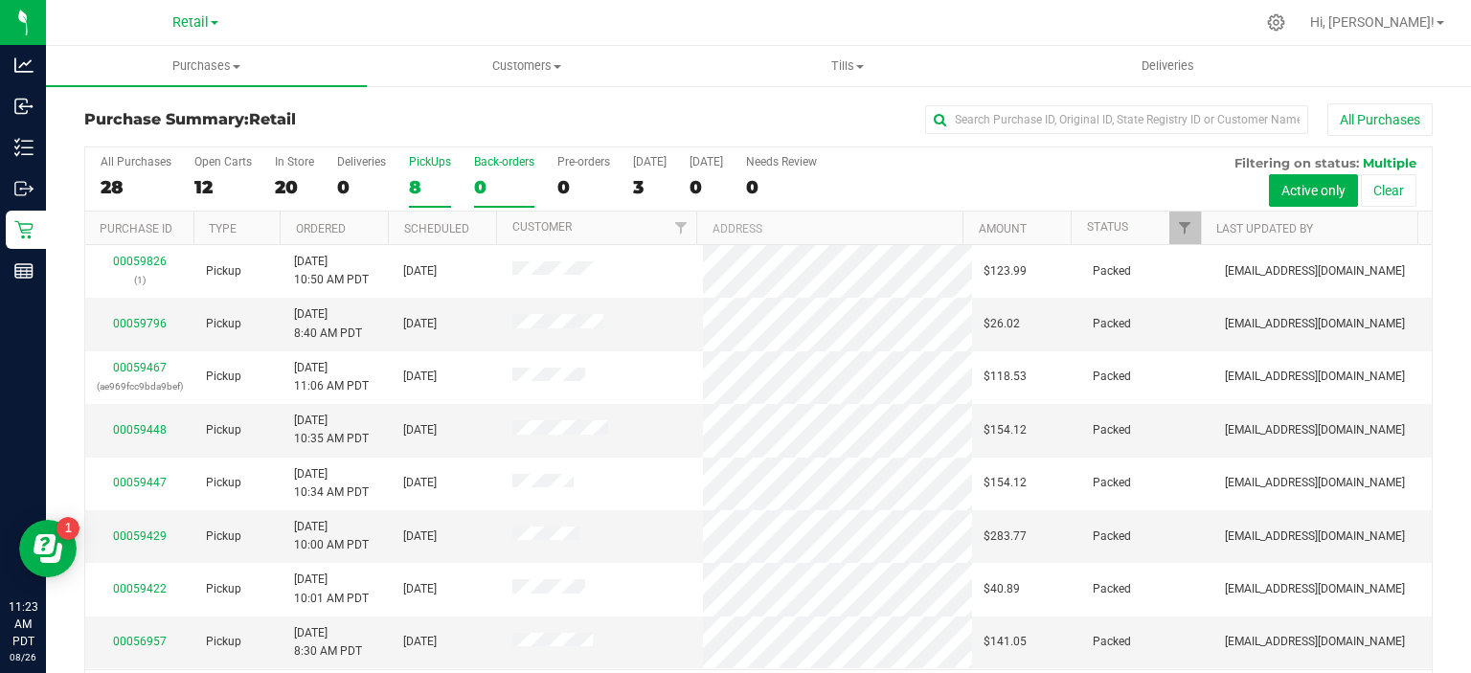
click at [480, 187] on div "0" at bounding box center [504, 187] width 60 height 22
click at [0, 0] on input "Back-orders 0" at bounding box center [0, 0] width 0 height 0
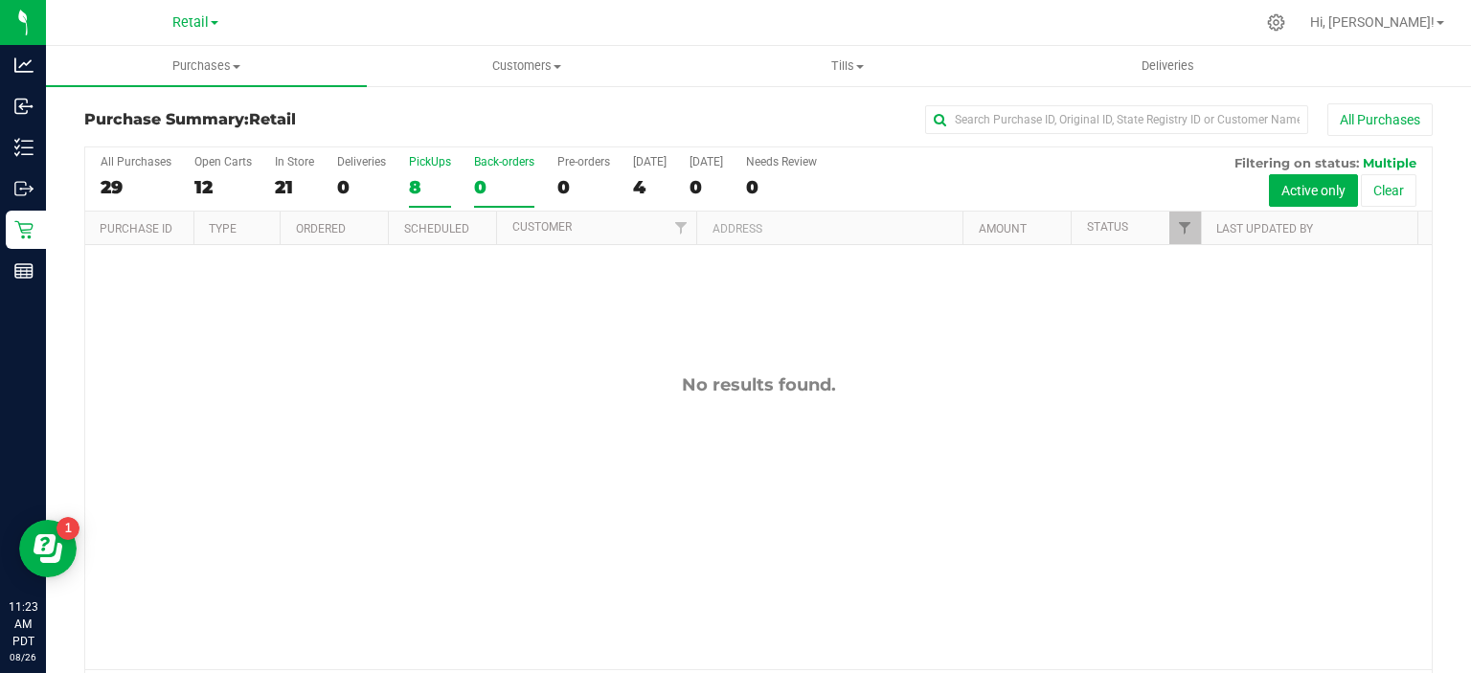
click at [425, 191] on div "8" at bounding box center [430, 187] width 42 height 22
click at [0, 0] on input "PickUps 8" at bounding box center [0, 0] width 0 height 0
